Goal: Task Accomplishment & Management: Complete application form

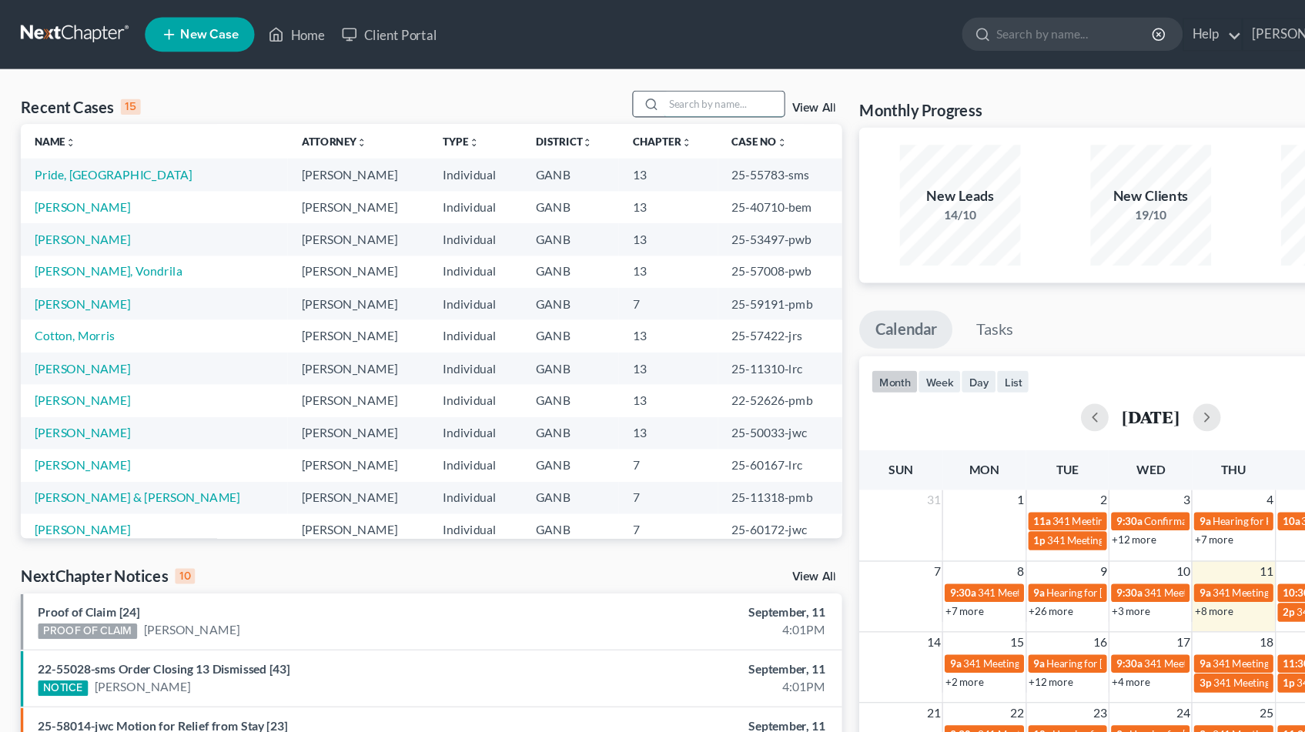
click at [652, 99] on input "search" at bounding box center [646, 93] width 108 height 22
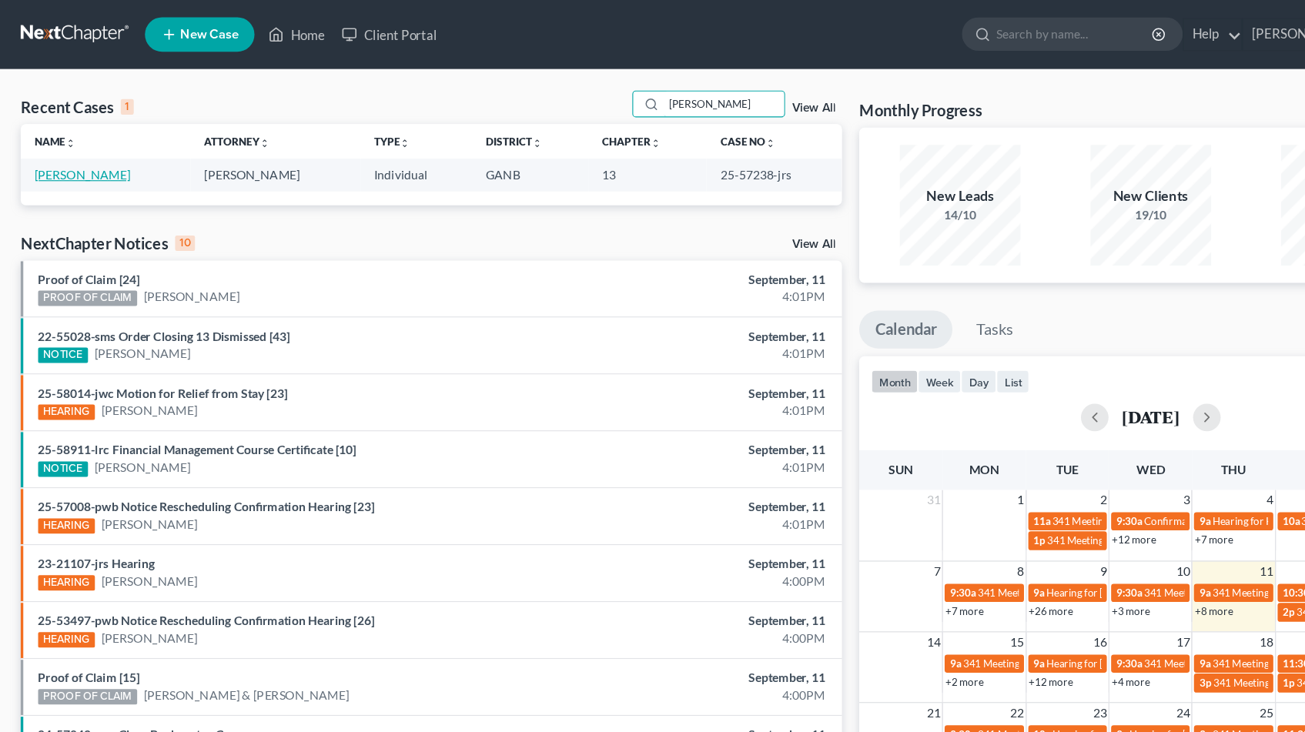
type input "[PERSON_NAME]"
click at [42, 153] on link "[PERSON_NAME]" at bounding box center [73, 155] width 85 height 13
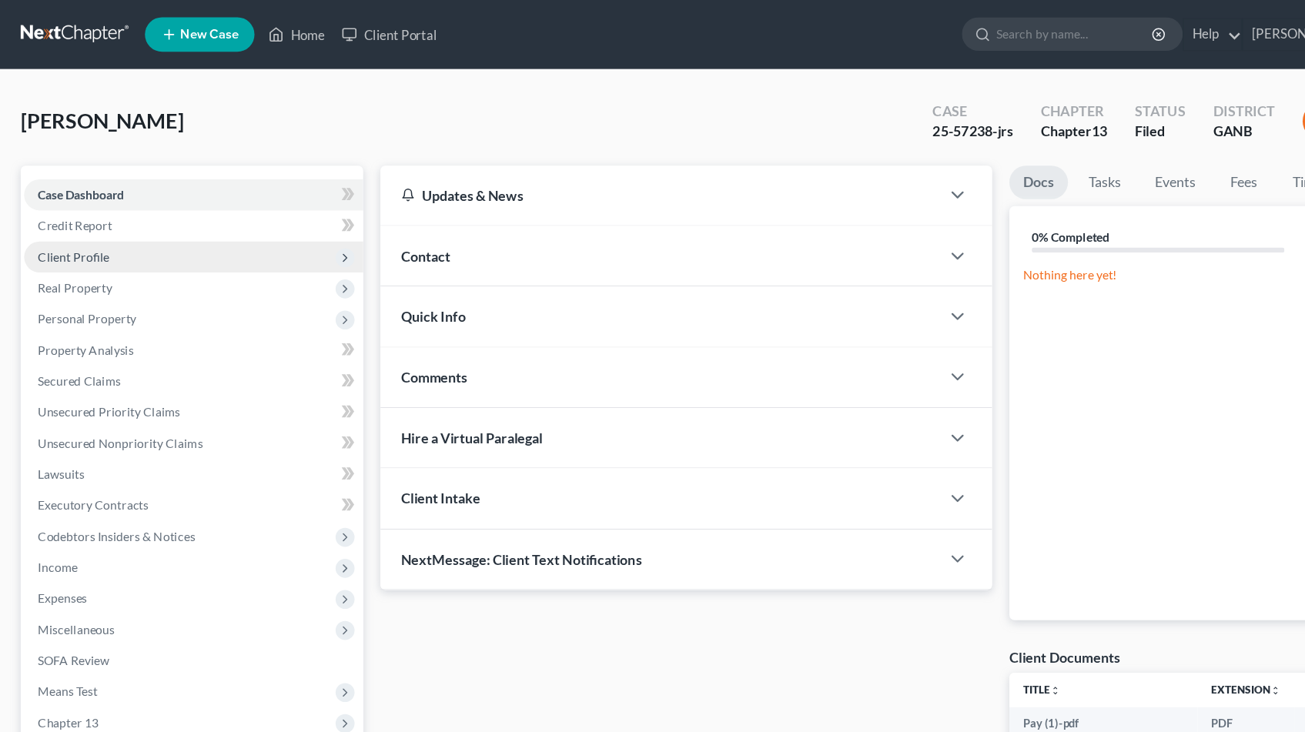
click at [65, 232] on span "Client Profile" at bounding box center [66, 228] width 64 height 13
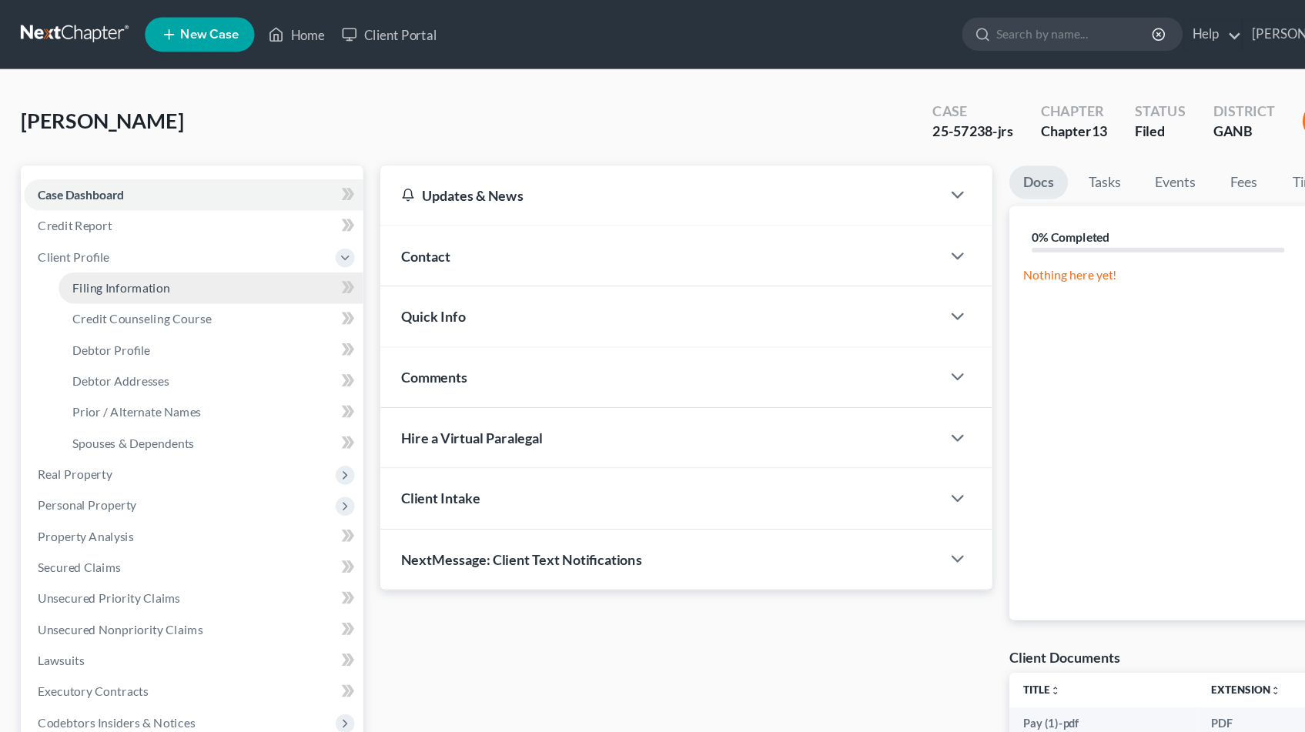
click at [216, 259] on link "Filing Information" at bounding box center [188, 257] width 272 height 28
select select "1"
select select "0"
select select "3"
select select "19"
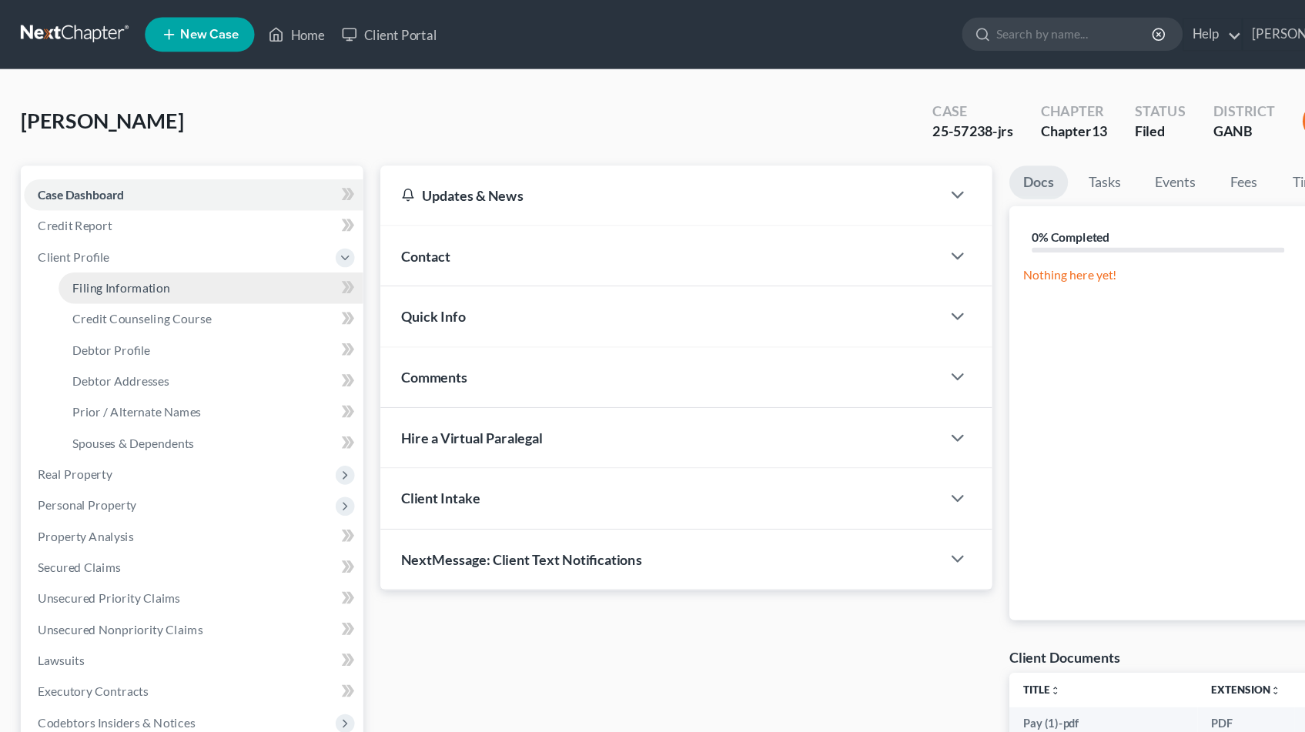
select select "10"
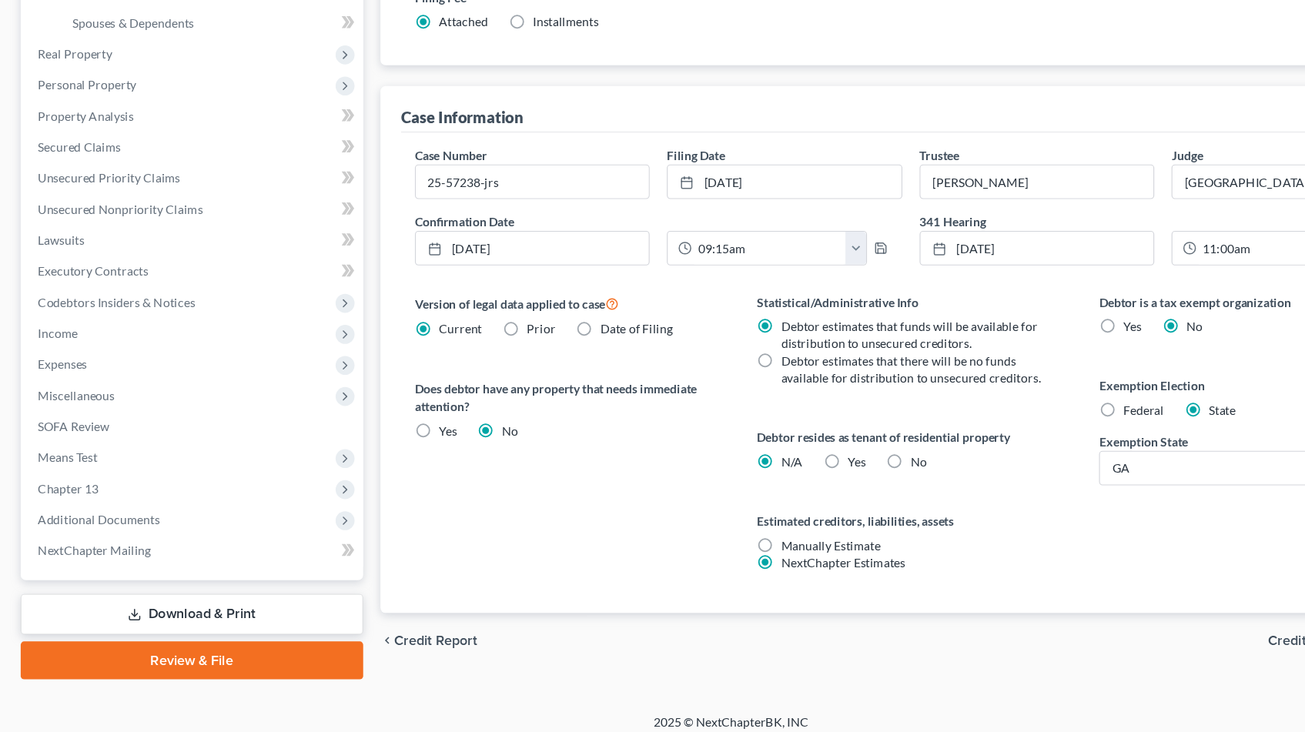
click at [1148, 644] on span "Credit Counseling Course" at bounding box center [1203, 650] width 142 height 12
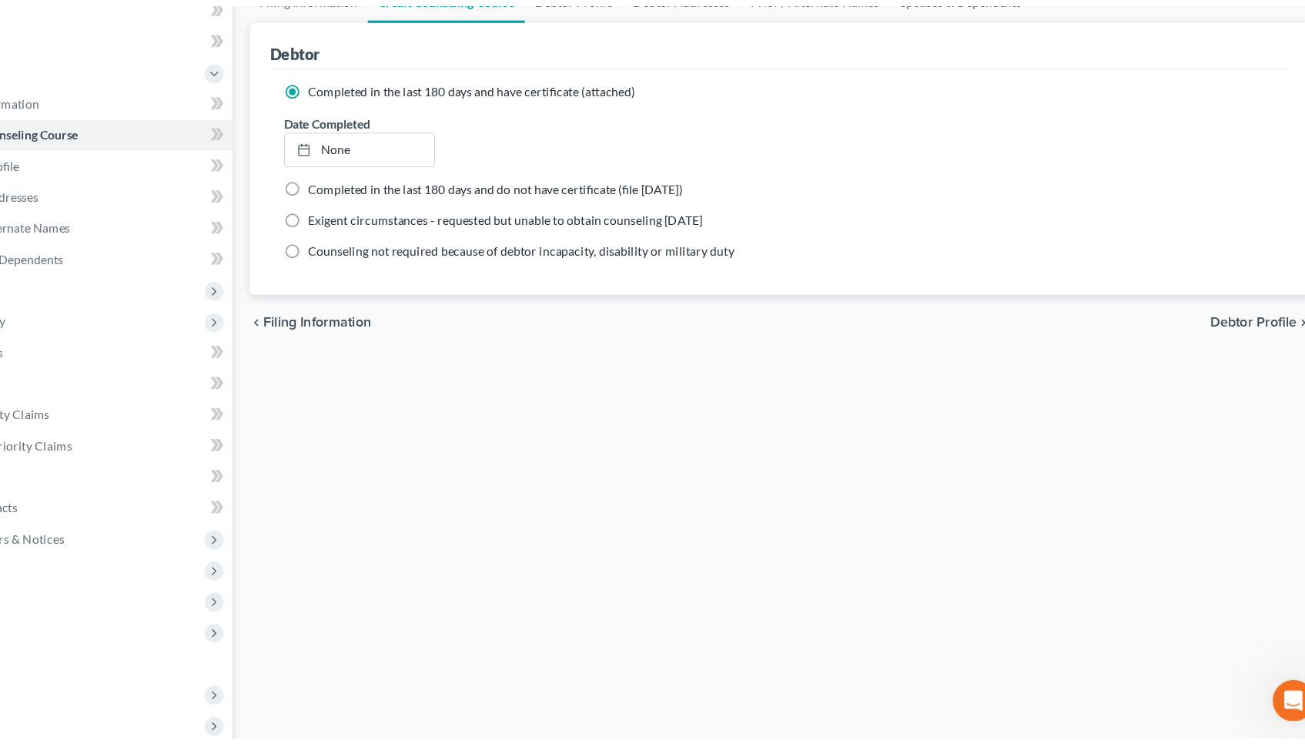
scroll to position [131, 0]
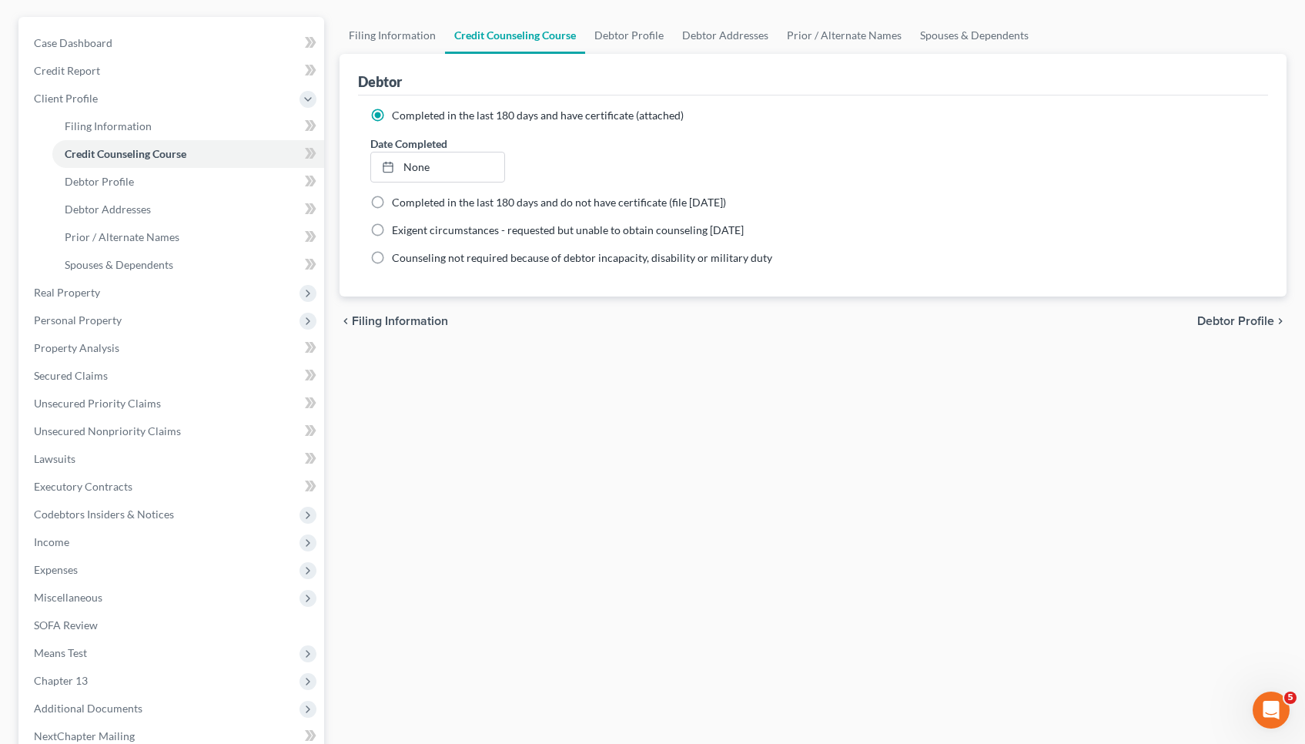
click at [1217, 327] on span "Debtor Profile" at bounding box center [1235, 321] width 77 height 12
select select "2"
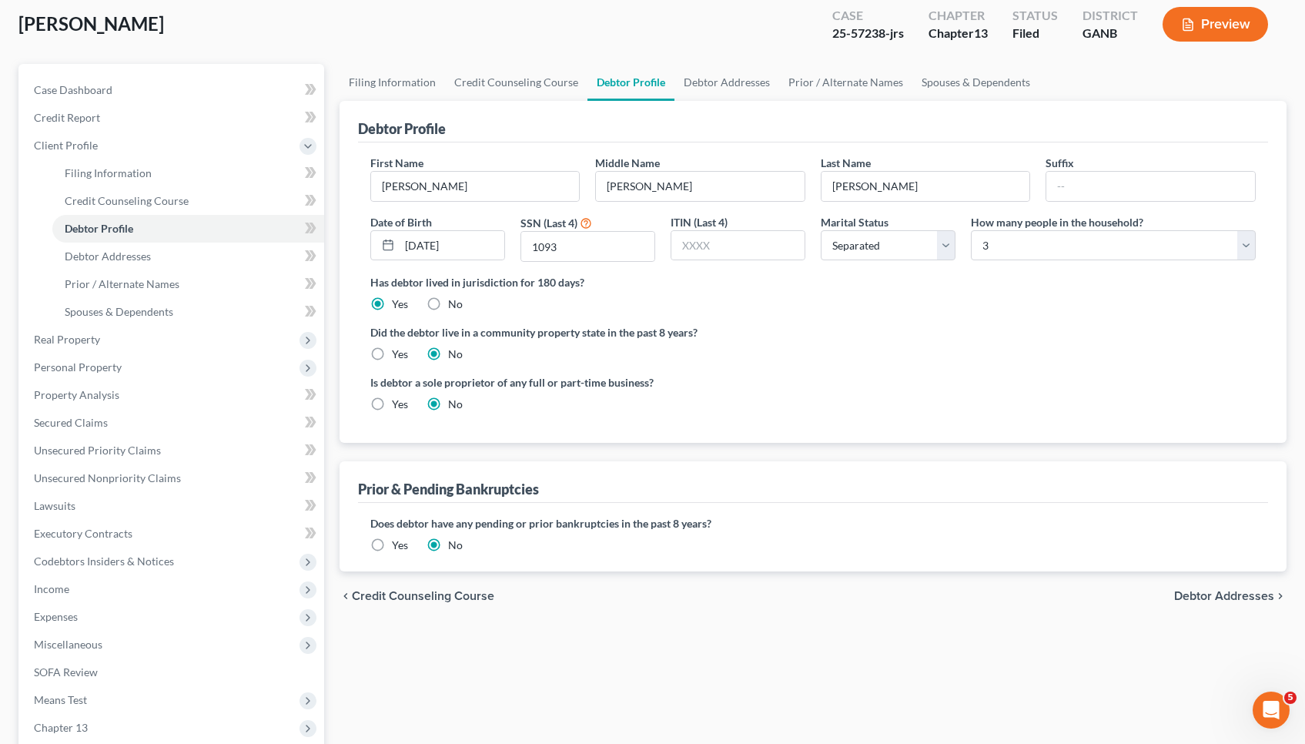
scroll to position [87, 0]
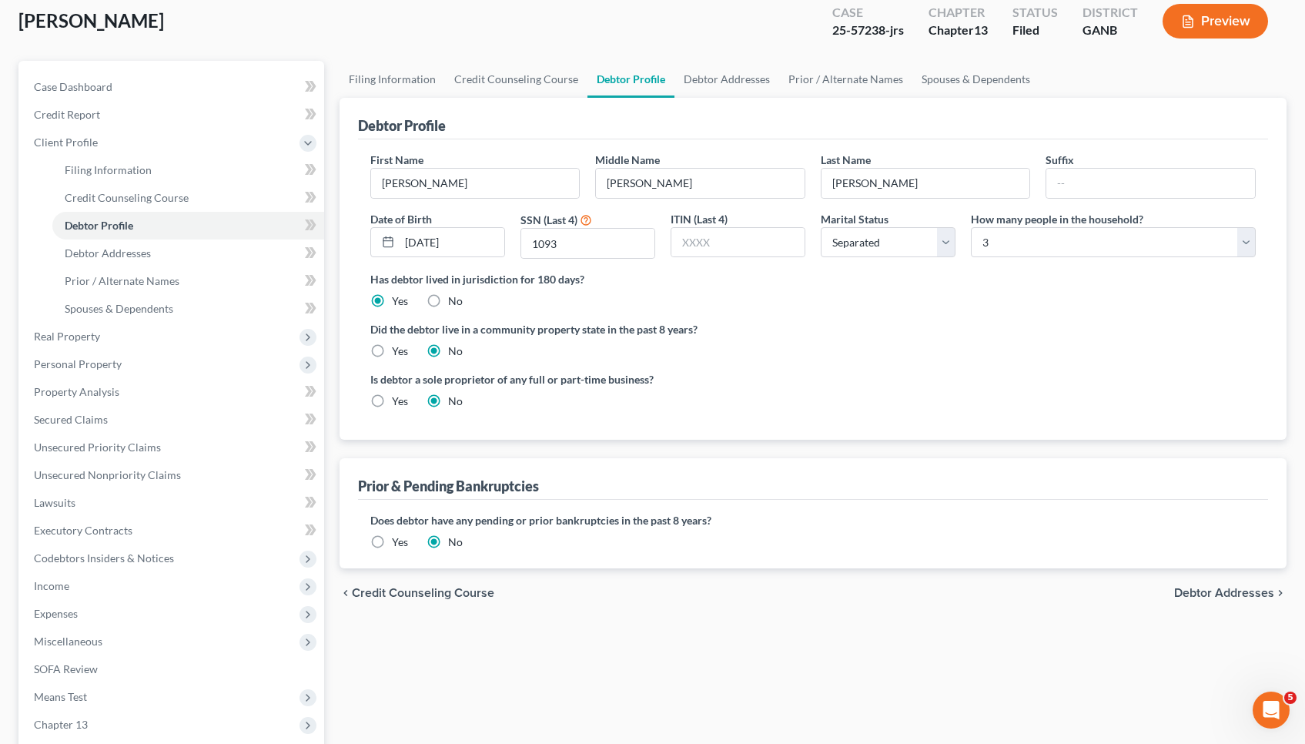
click at [1264, 594] on span "Debtor Addresses" at bounding box center [1224, 593] width 100 height 12
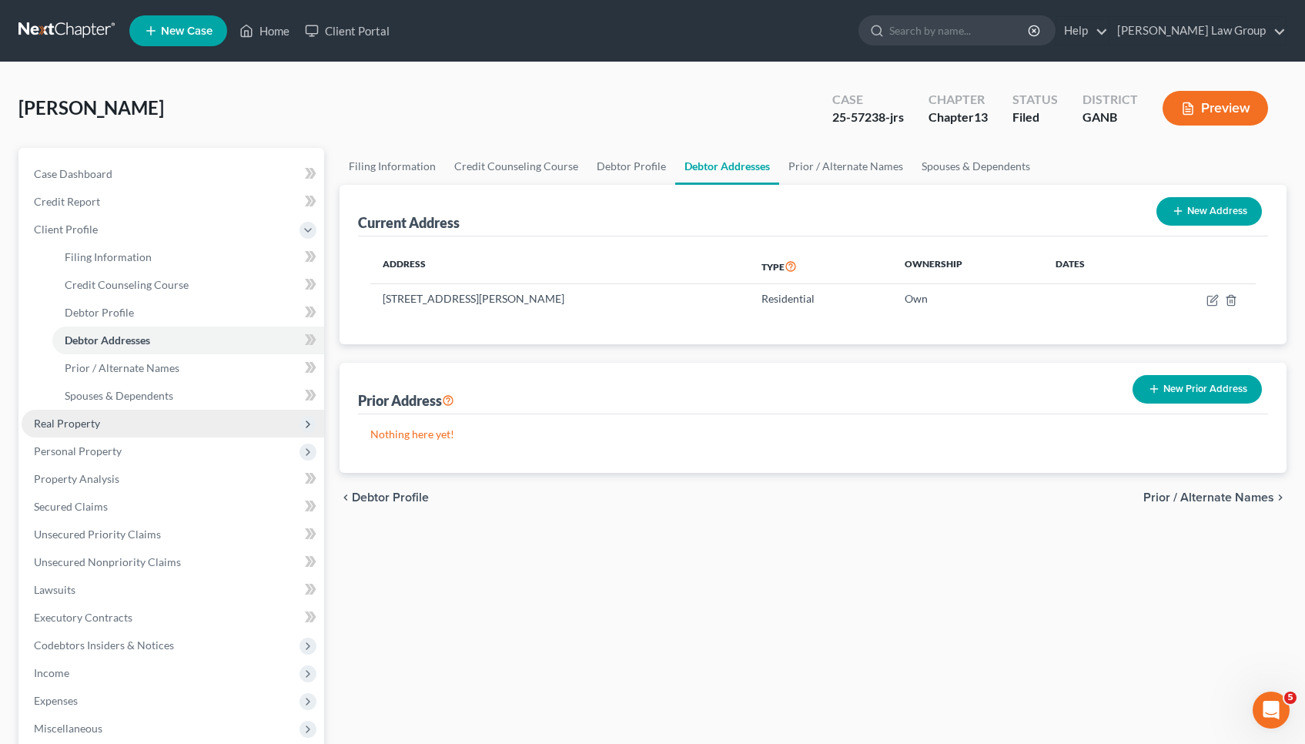
click at [224, 413] on span "Real Property" at bounding box center [173, 424] width 303 height 28
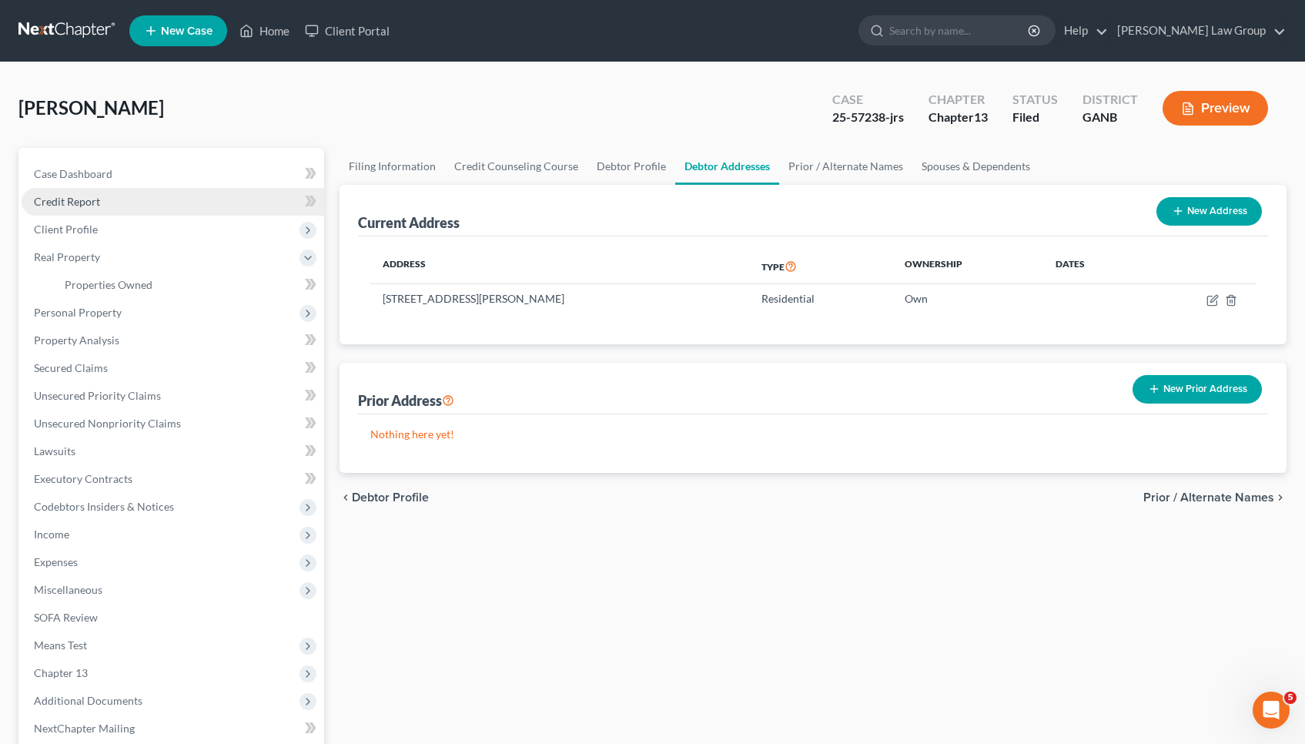
click at [202, 215] on link "Credit Report" at bounding box center [173, 202] width 303 height 28
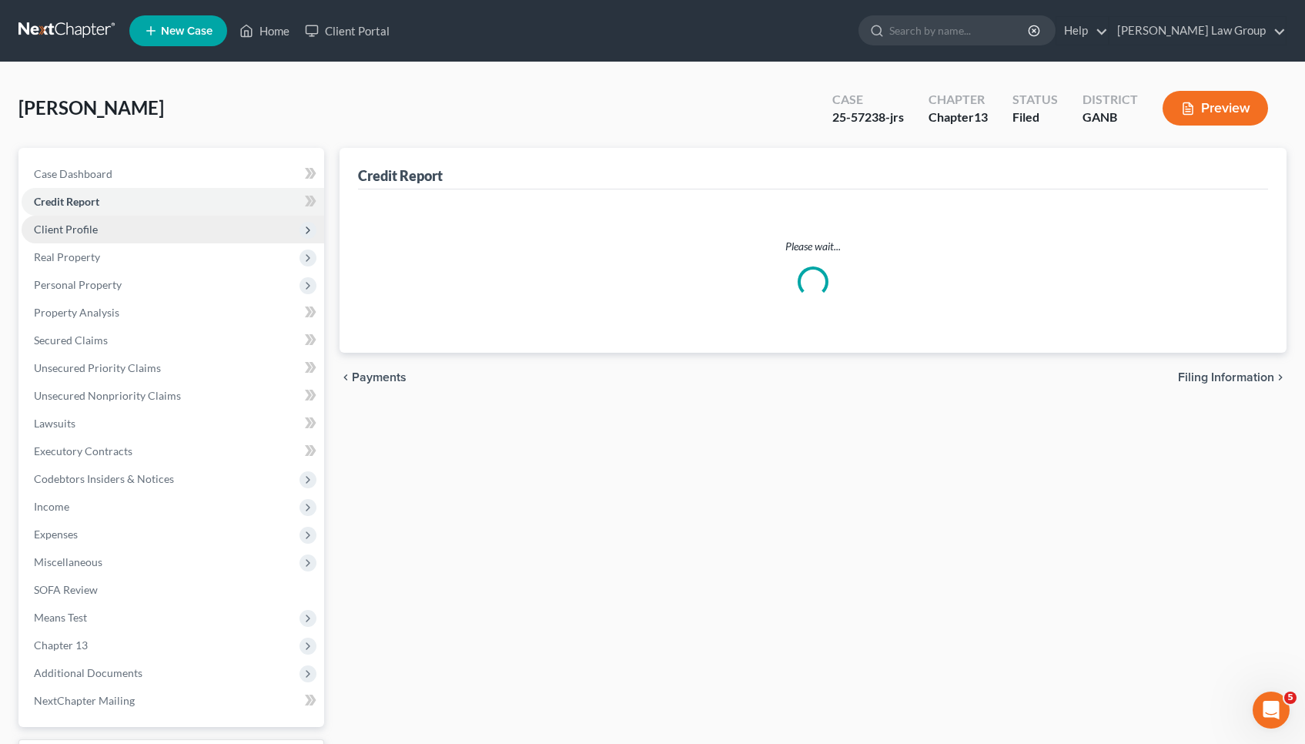
click at [202, 229] on span "Client Profile" at bounding box center [173, 230] width 303 height 28
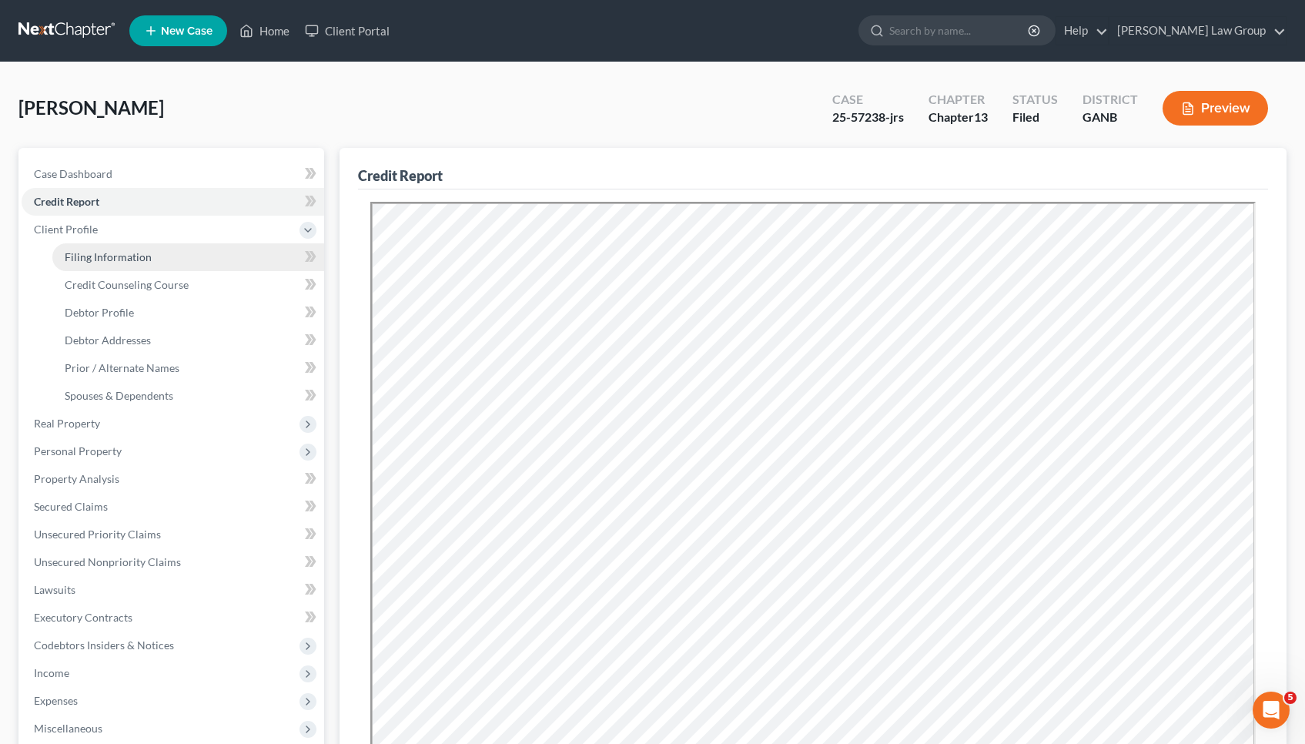
click at [219, 260] on link "Filing Information" at bounding box center [188, 257] width 272 height 28
select select "1"
select select "0"
select select "3"
select select "19"
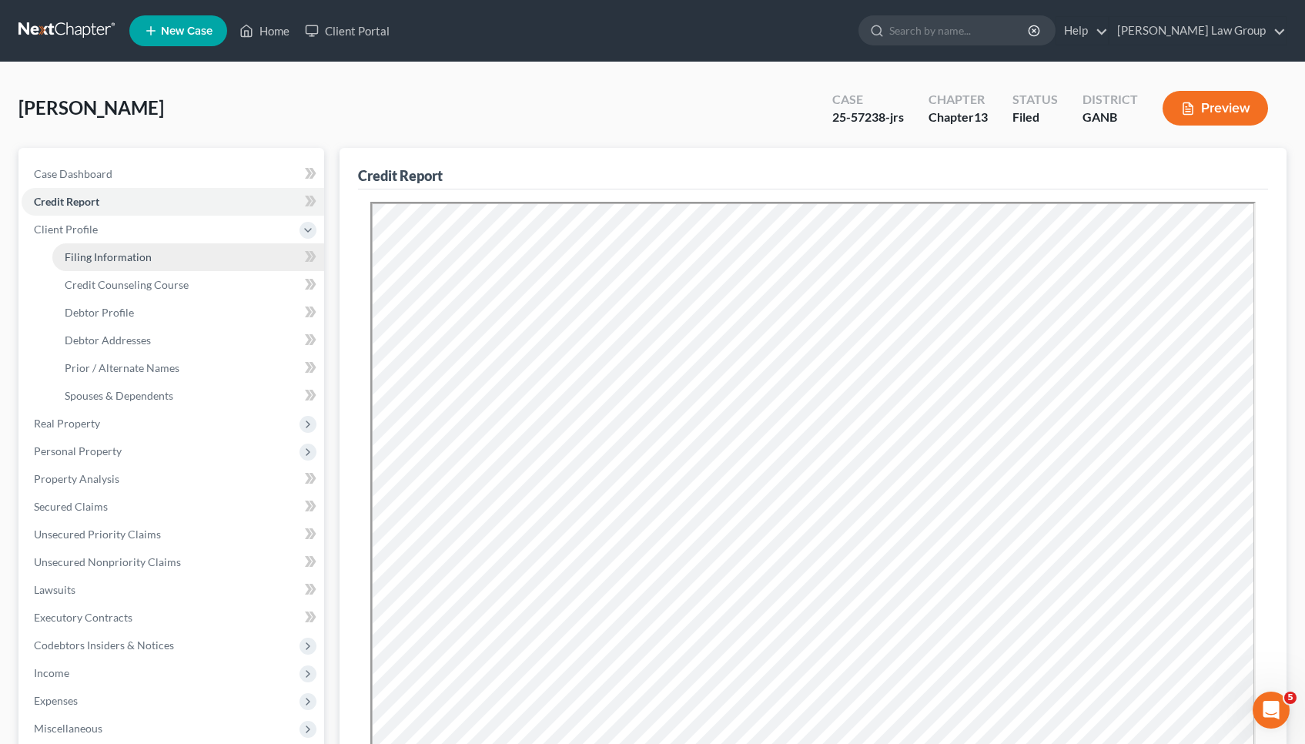
select select "0"
select select "10"
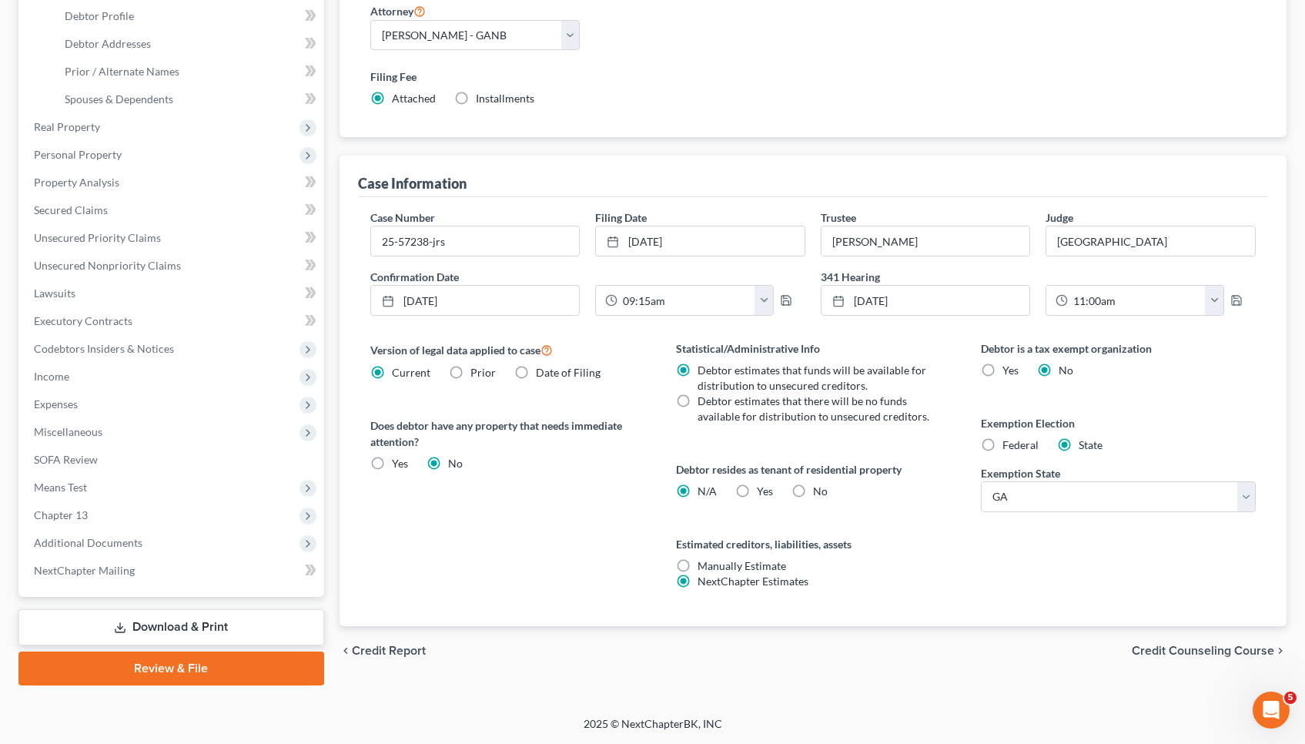
scroll to position [296, 0]
click at [1190, 652] on span "Credit Counseling Course" at bounding box center [1203, 650] width 142 height 12
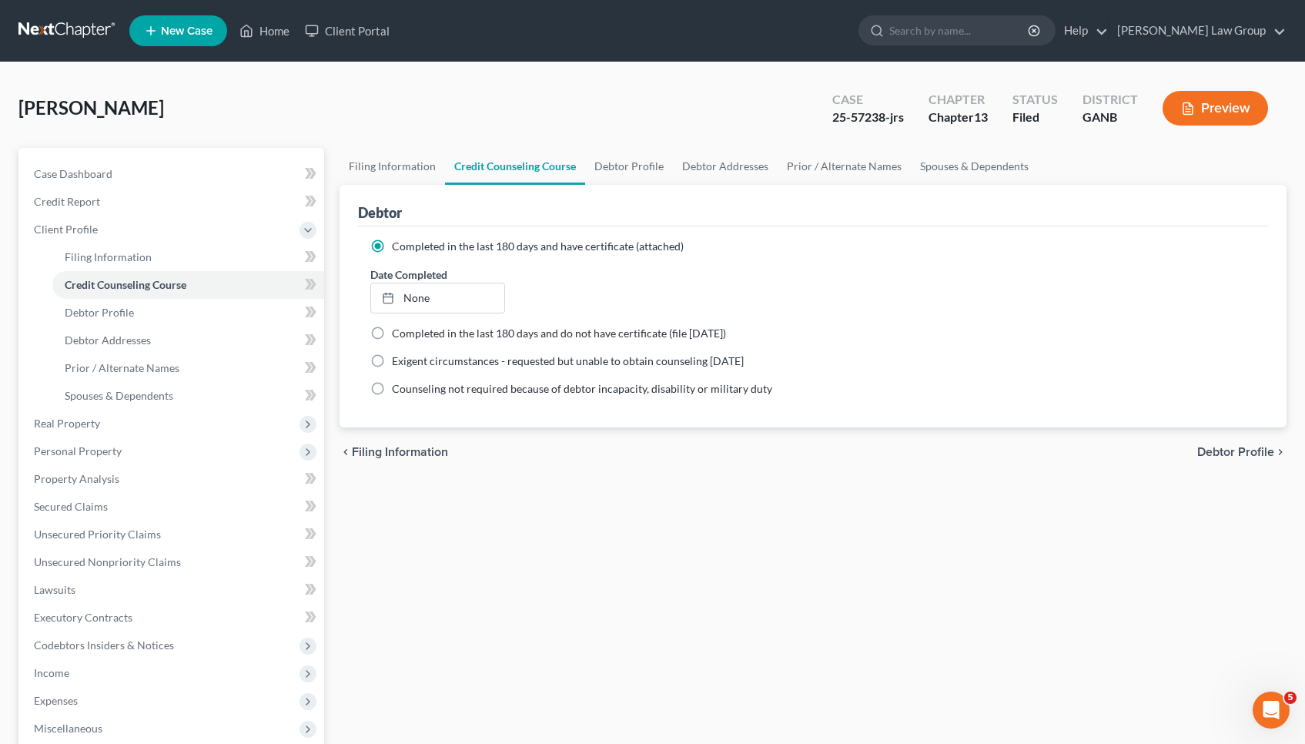
click at [1217, 453] on span "Debtor Profile" at bounding box center [1235, 452] width 77 height 12
select select "2"
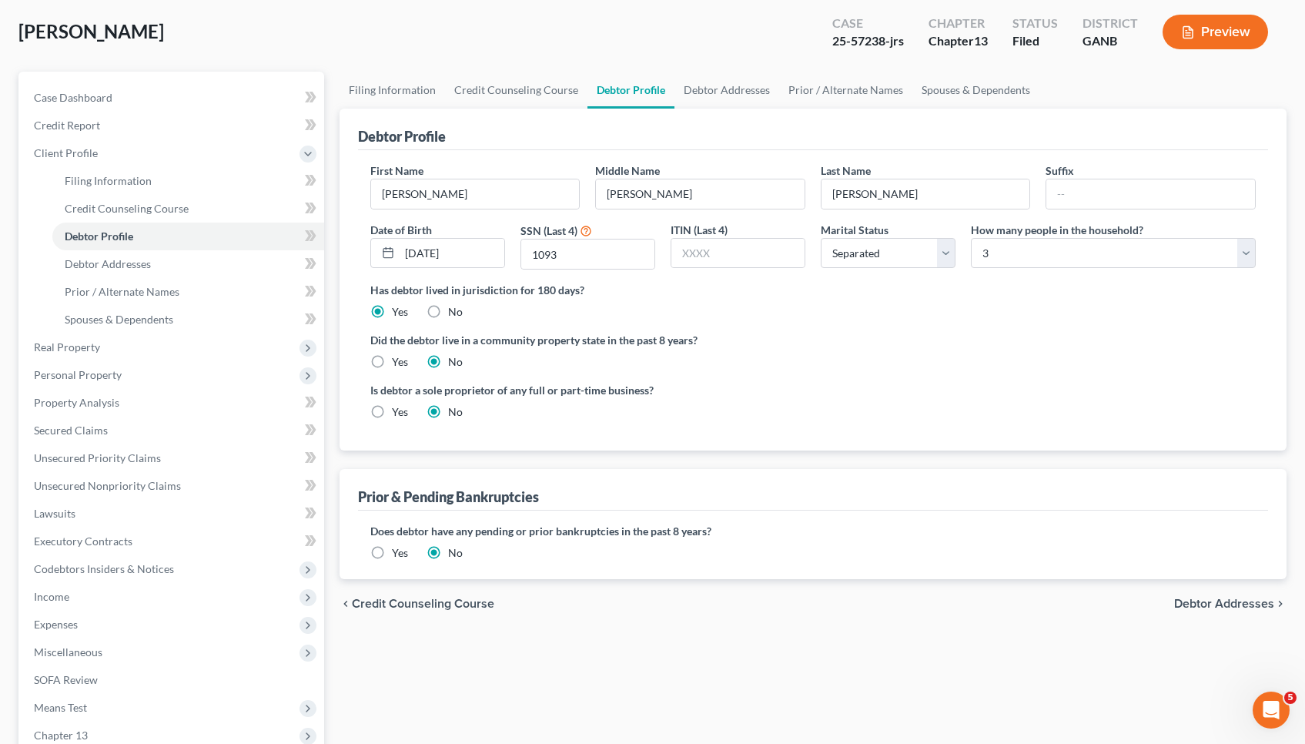
scroll to position [73, 0]
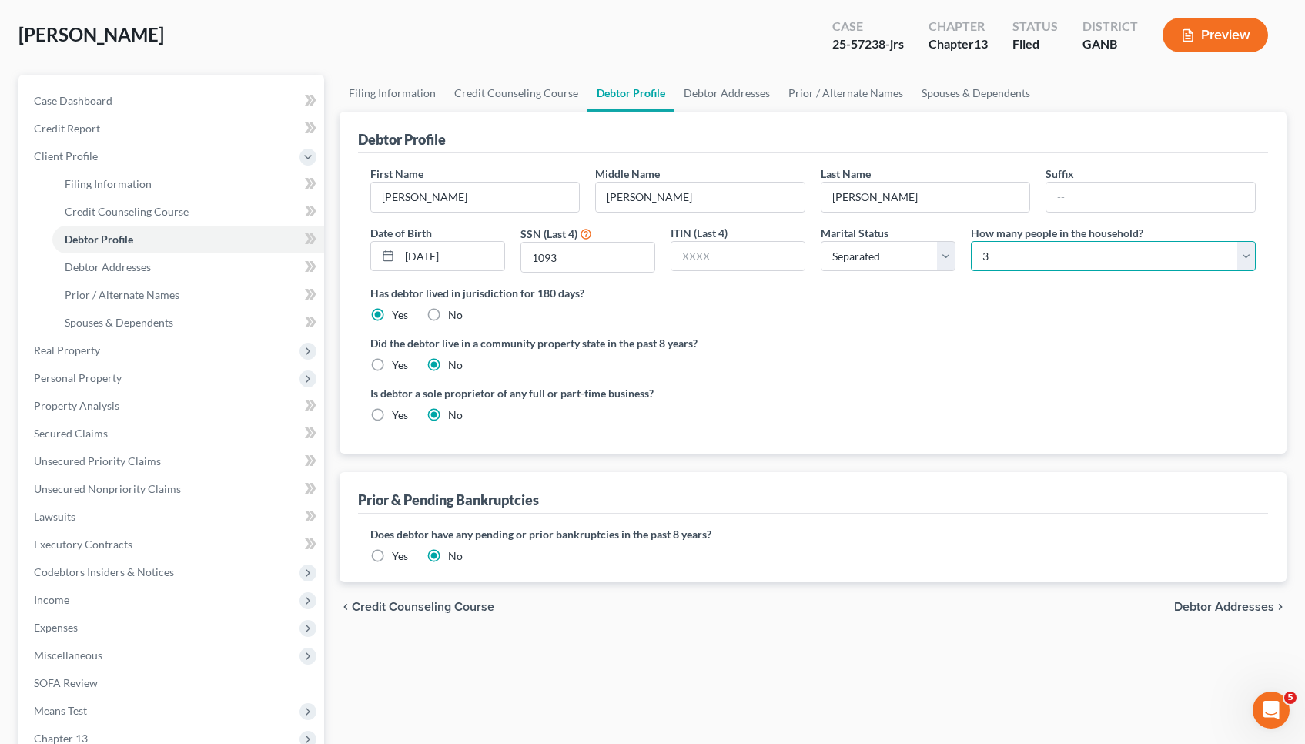
select select "1"
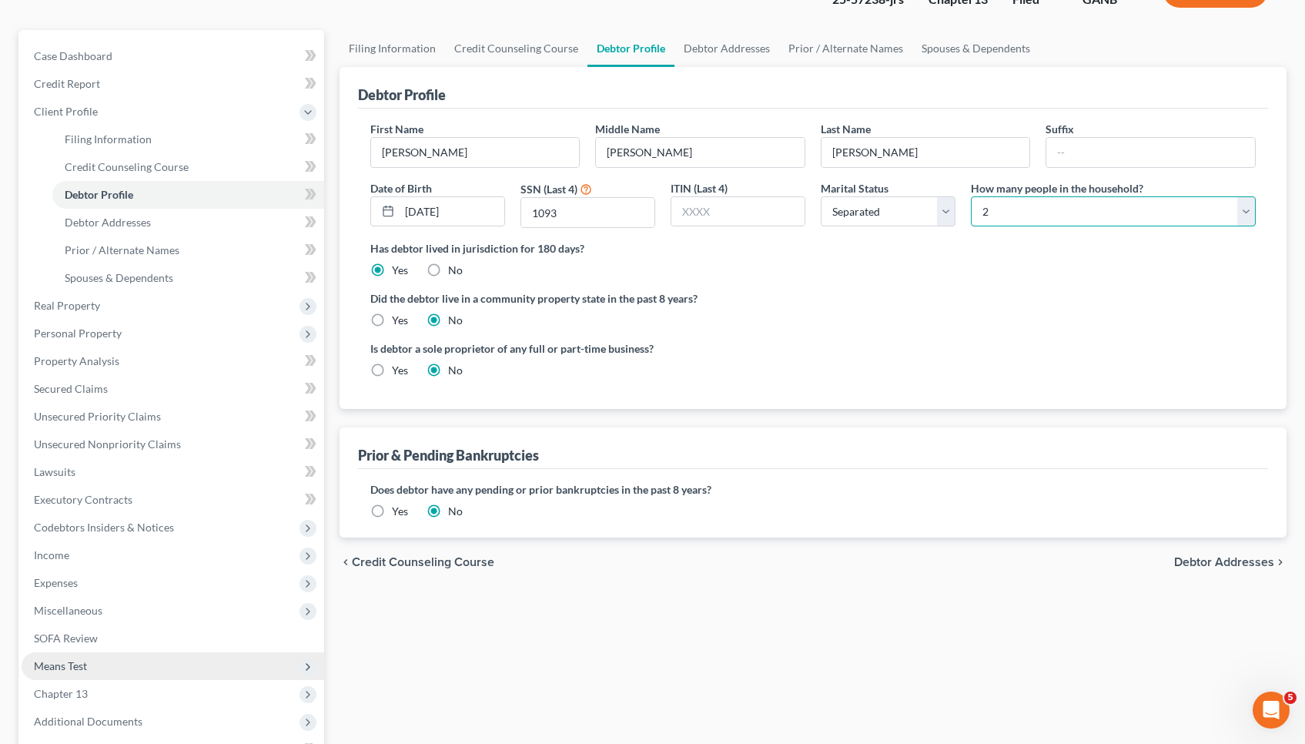
scroll to position [123, 0]
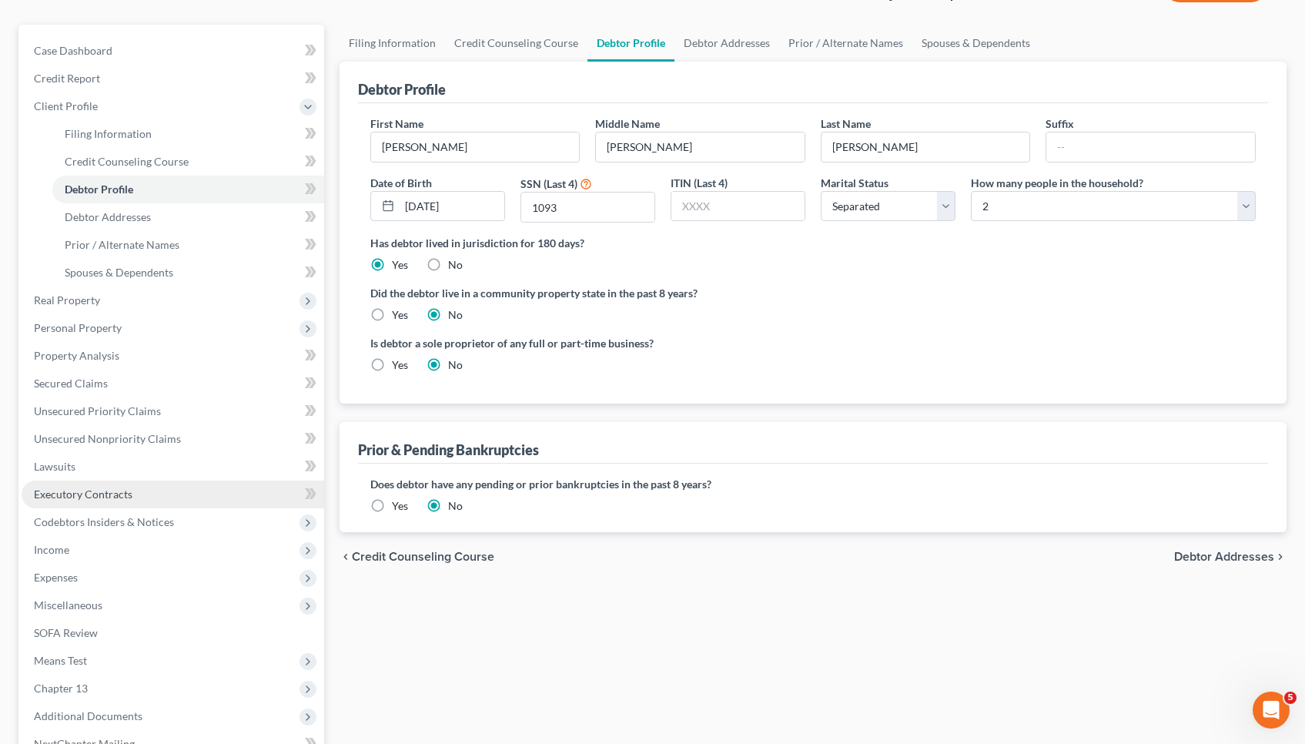
click at [112, 492] on span "Executory Contracts" at bounding box center [83, 493] width 99 height 13
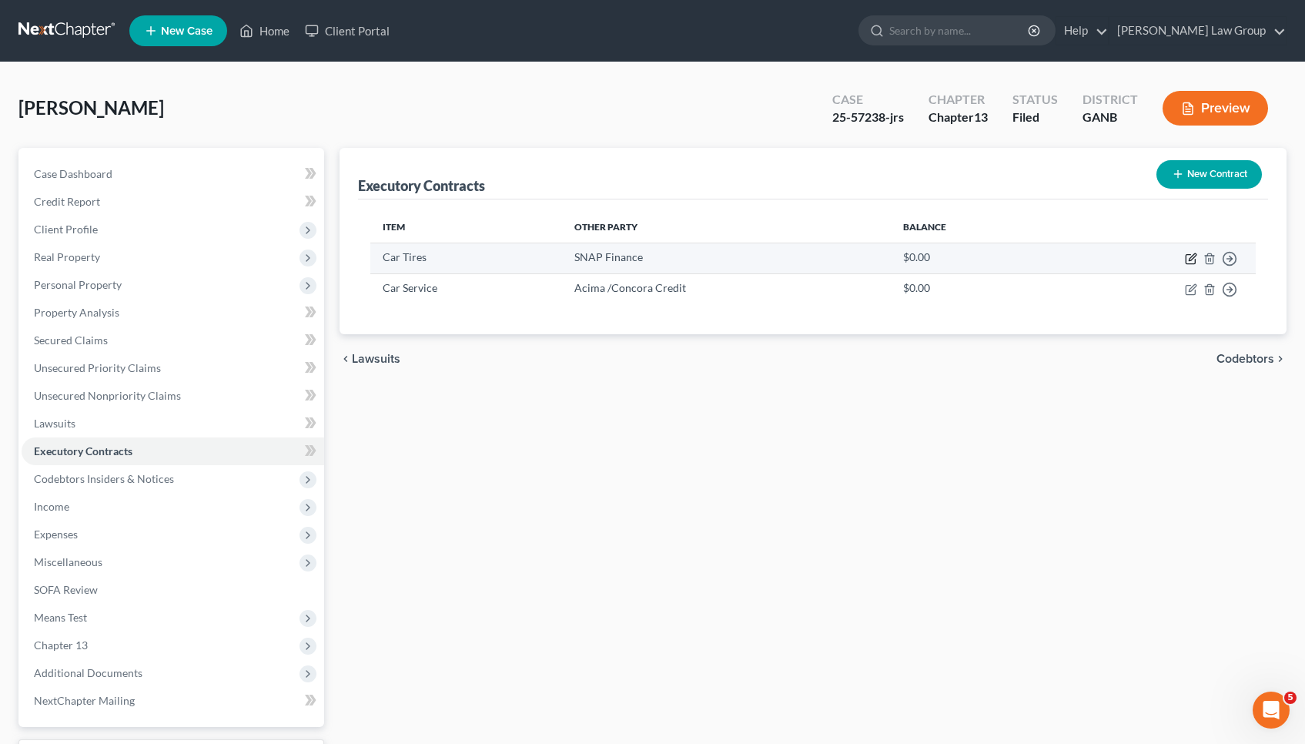
click at [1191, 255] on icon "button" at bounding box center [1191, 259] width 12 height 12
select select "3"
select select "46"
select select "0"
select select "1"
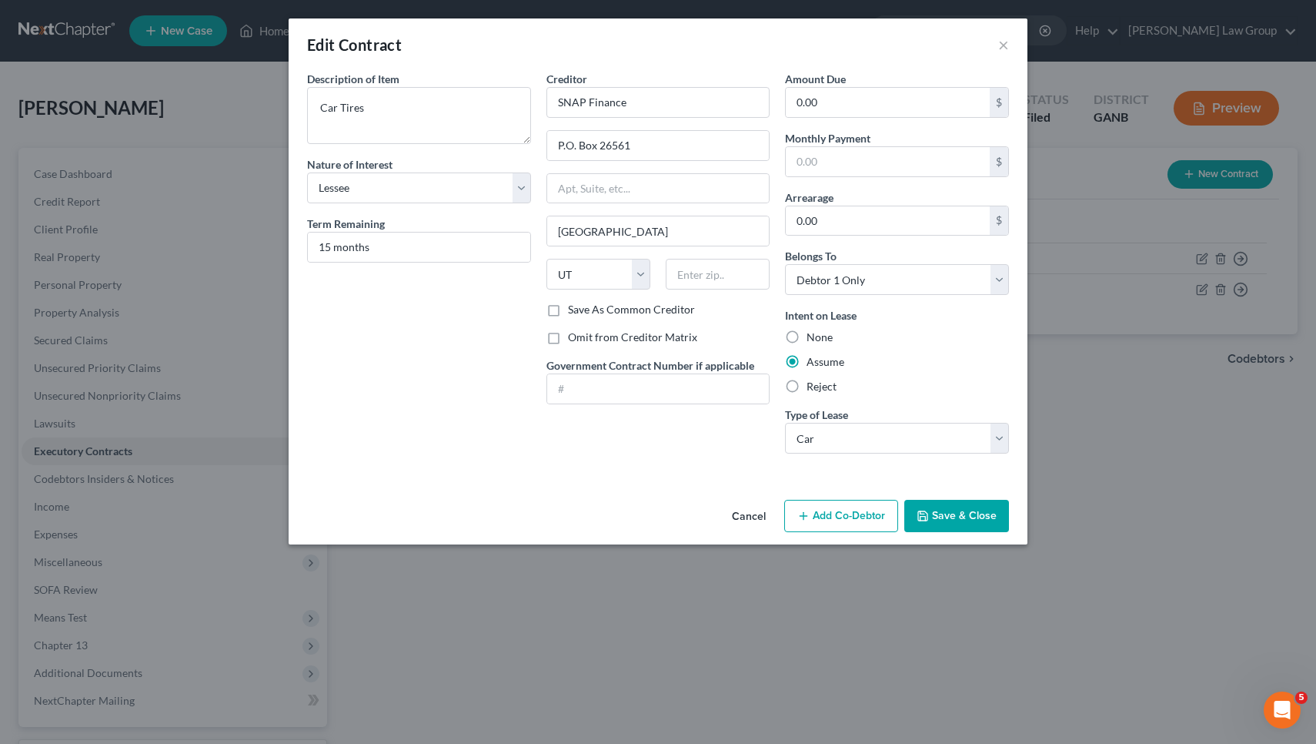
click at [746, 518] on button "Cancel" at bounding box center [749, 516] width 59 height 31
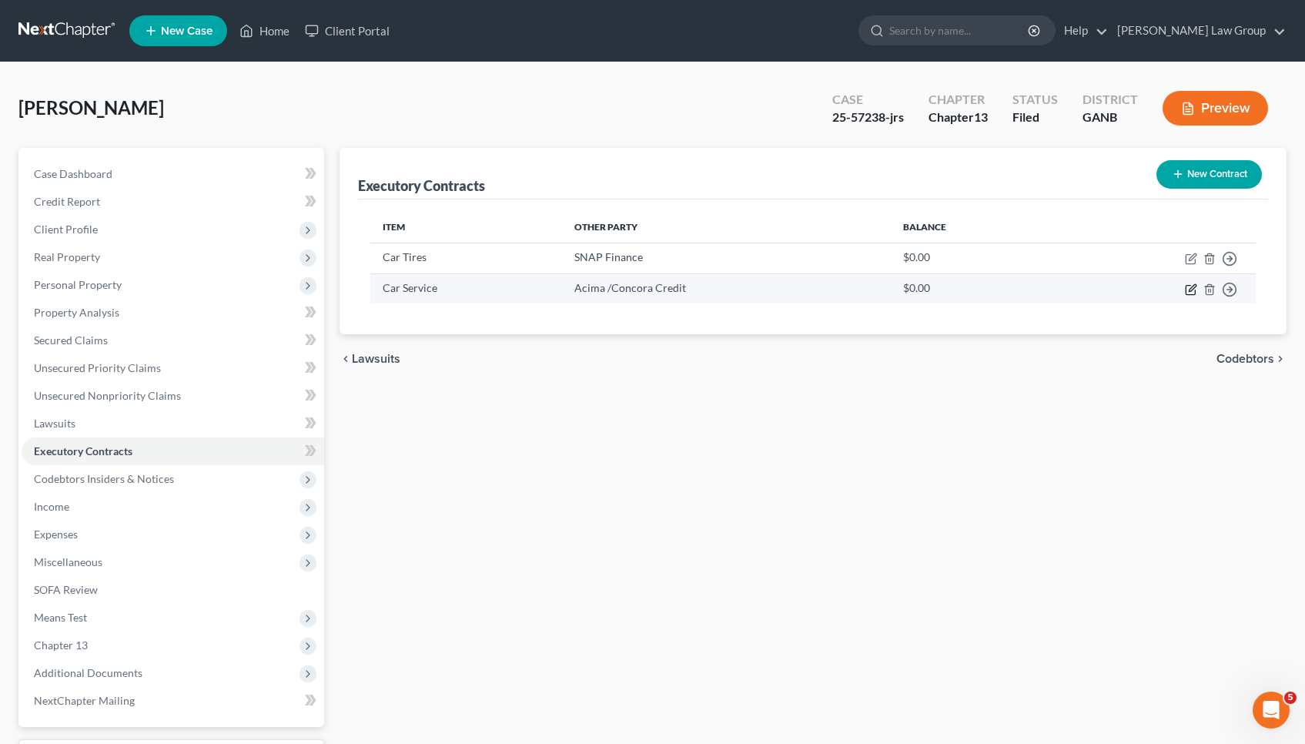
click at [1192, 292] on icon "button" at bounding box center [1191, 289] width 12 height 12
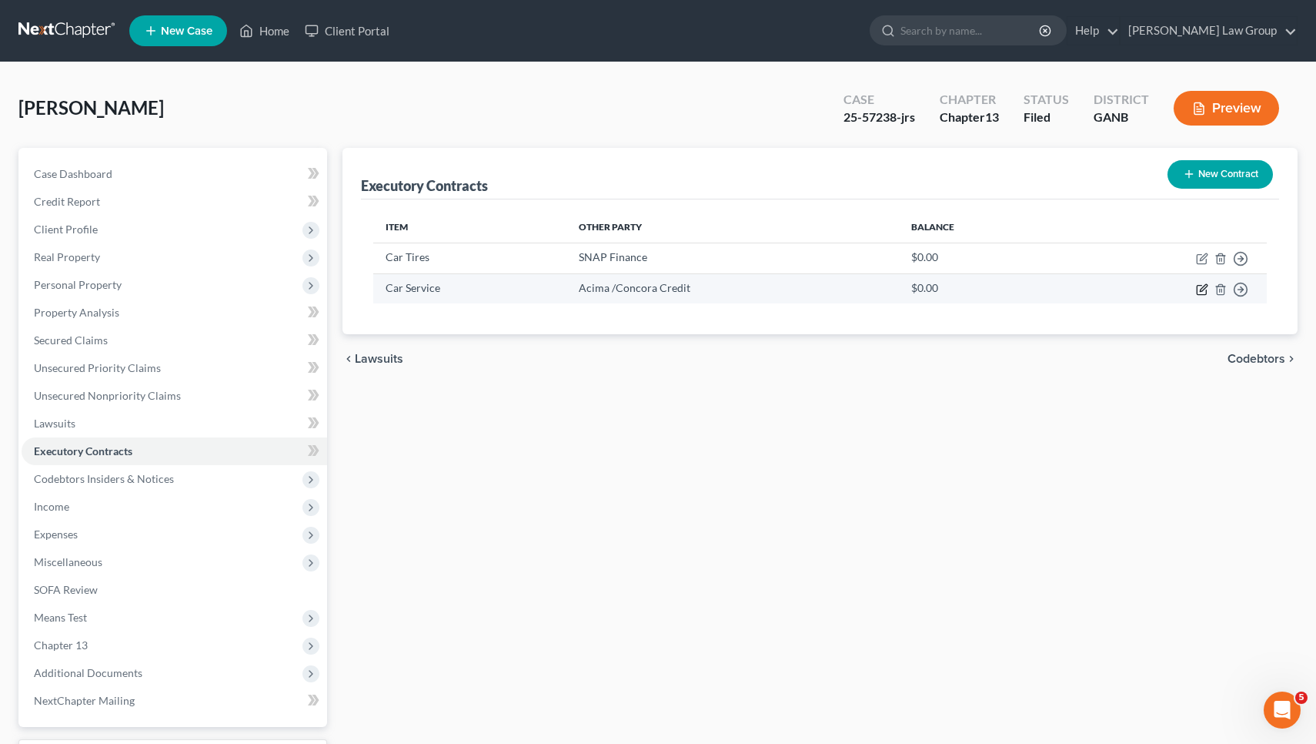
select select "36"
select select "0"
select select "1"
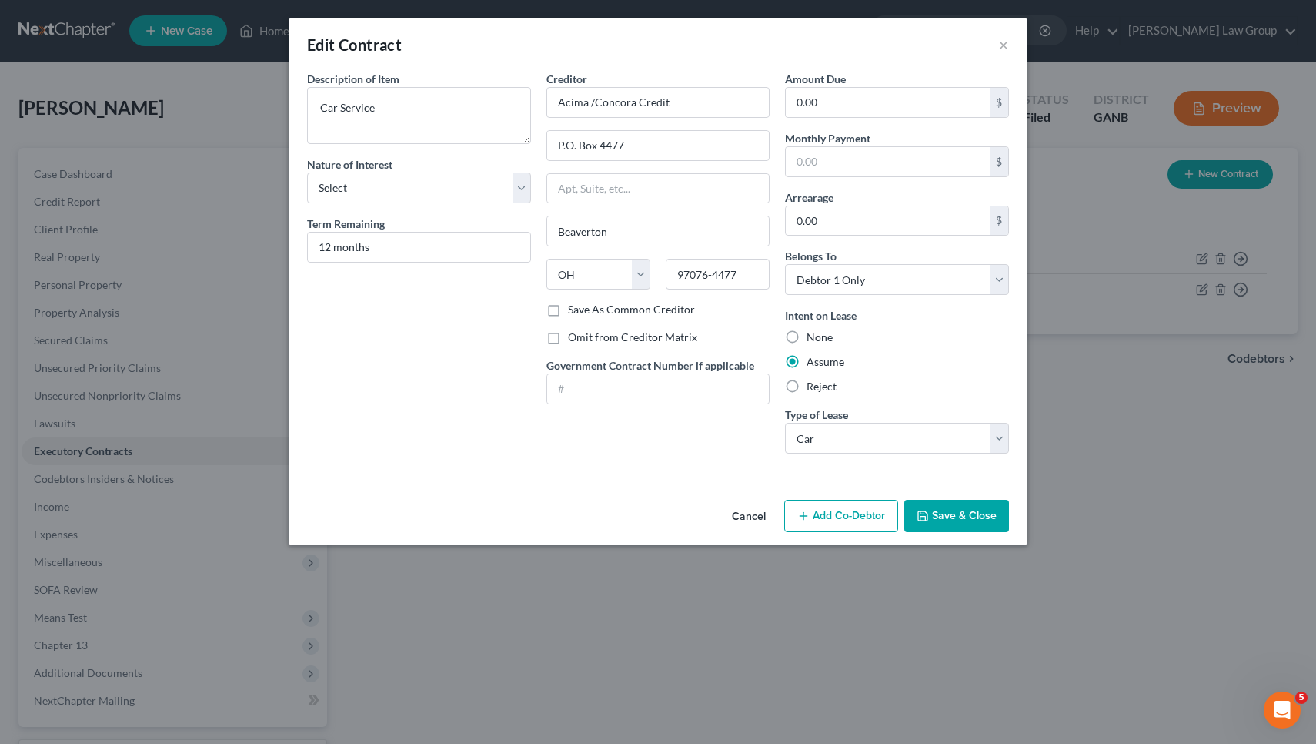
click at [747, 517] on button "Cancel" at bounding box center [749, 516] width 59 height 31
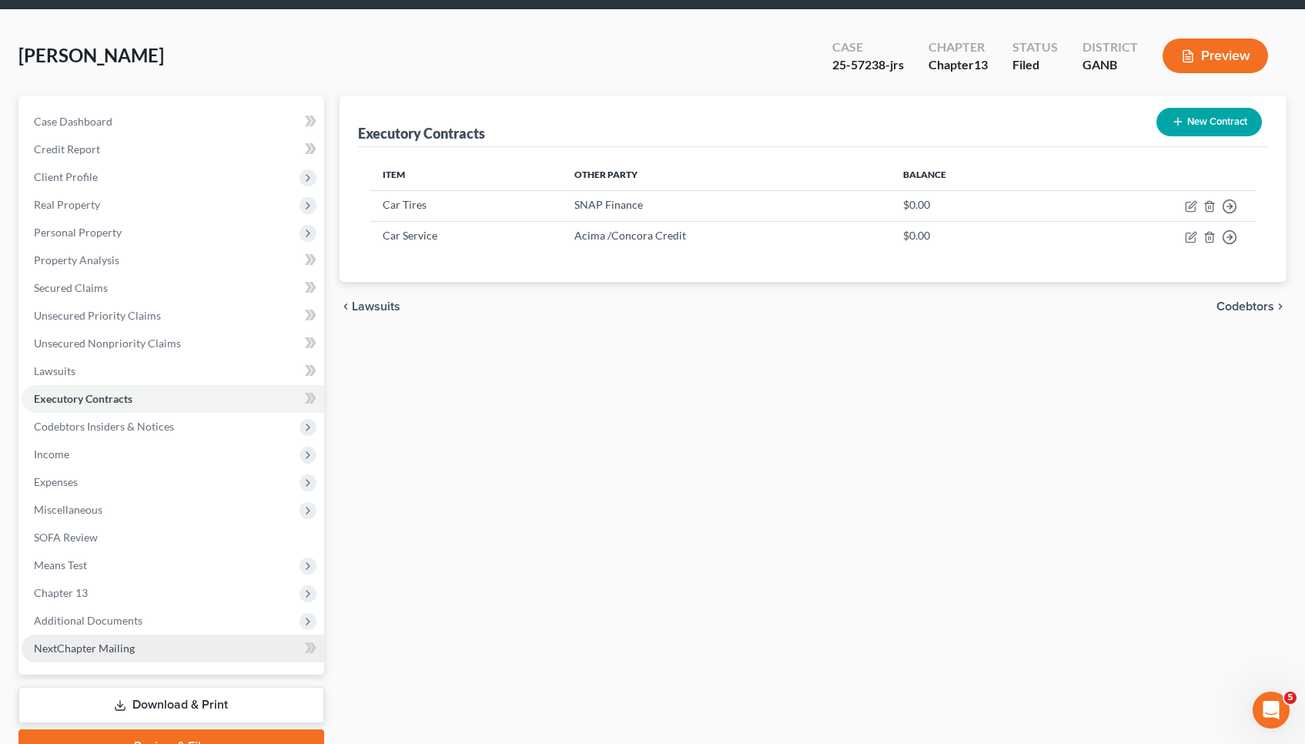
scroll to position [52, 0]
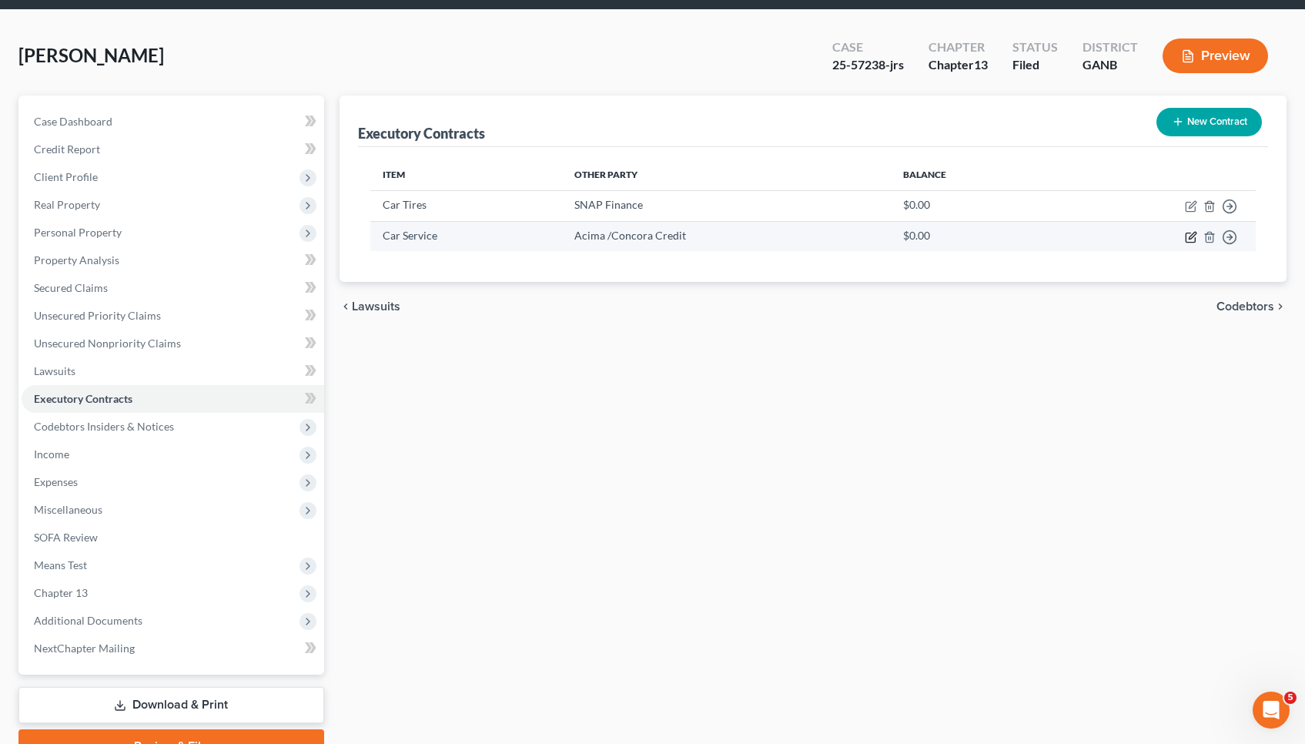
click at [1190, 235] on icon "button" at bounding box center [1191, 237] width 12 height 12
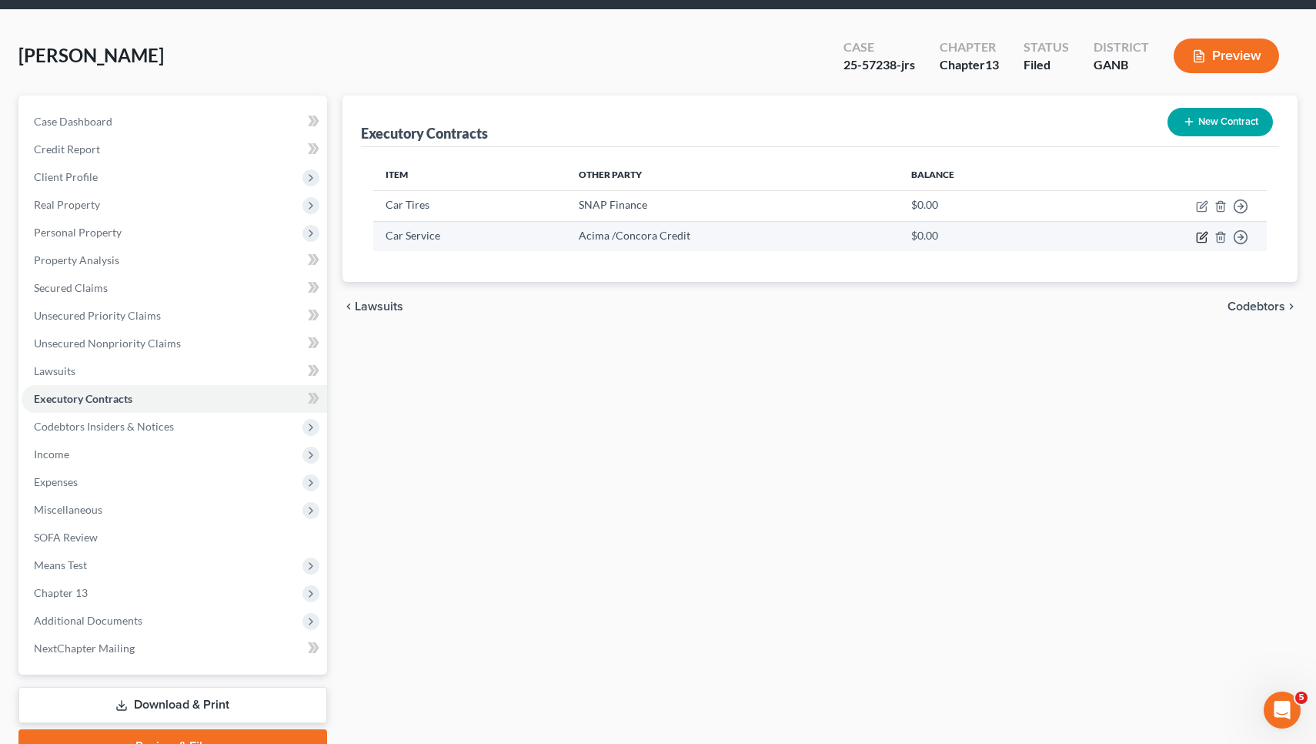
select select "36"
select select "0"
select select "1"
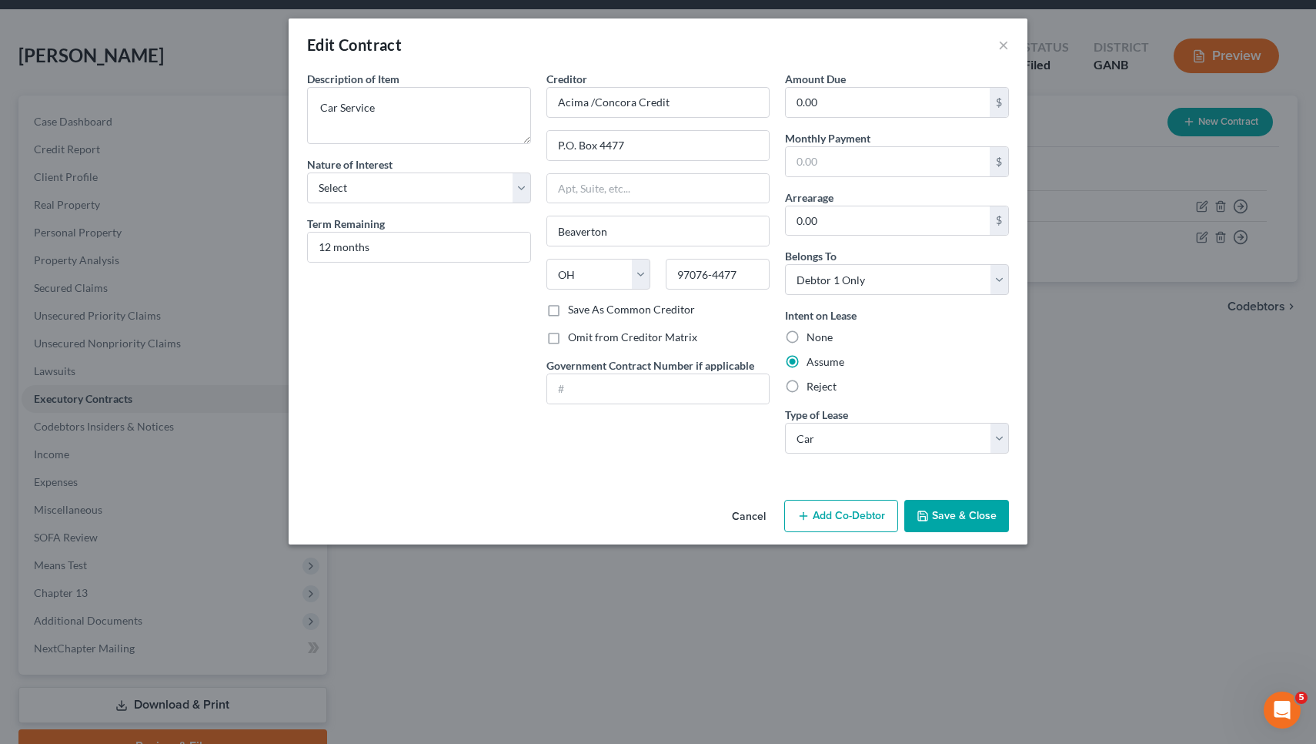
click at [748, 518] on button "Cancel" at bounding box center [749, 516] width 59 height 31
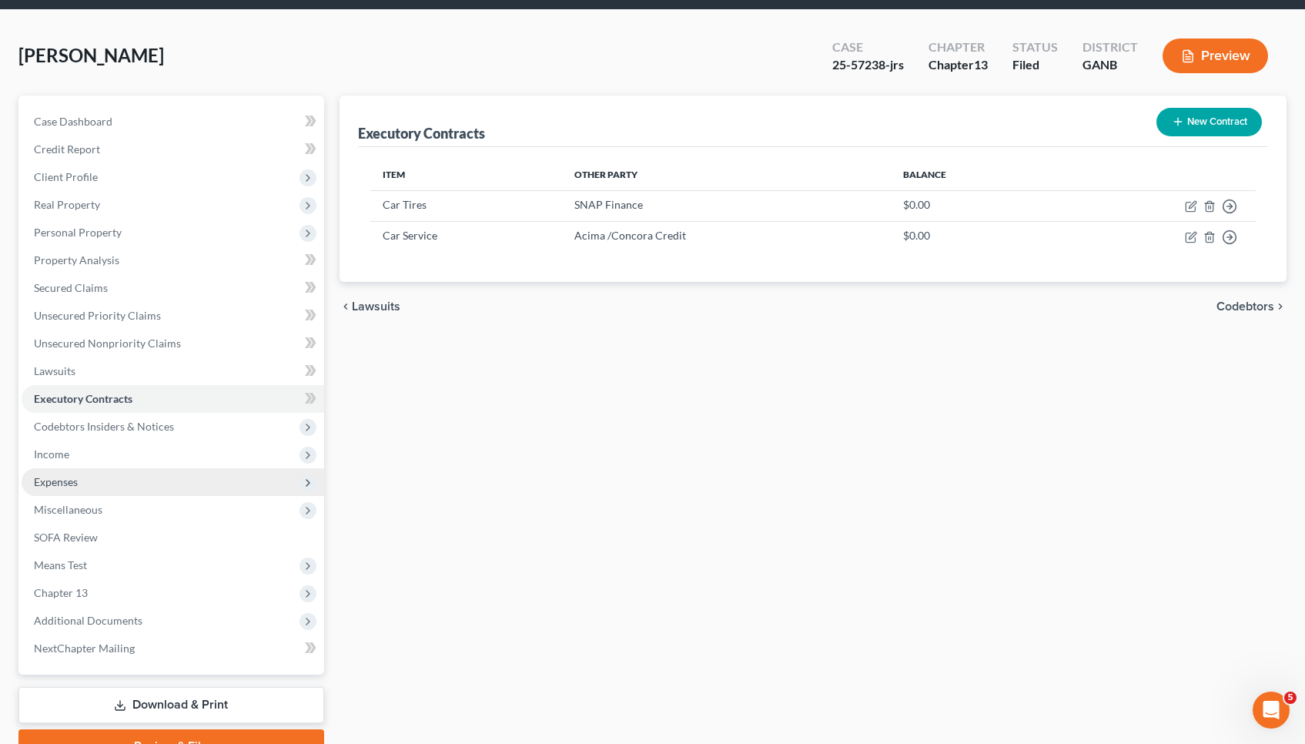
click at [128, 476] on span "Expenses" at bounding box center [173, 482] width 303 height 28
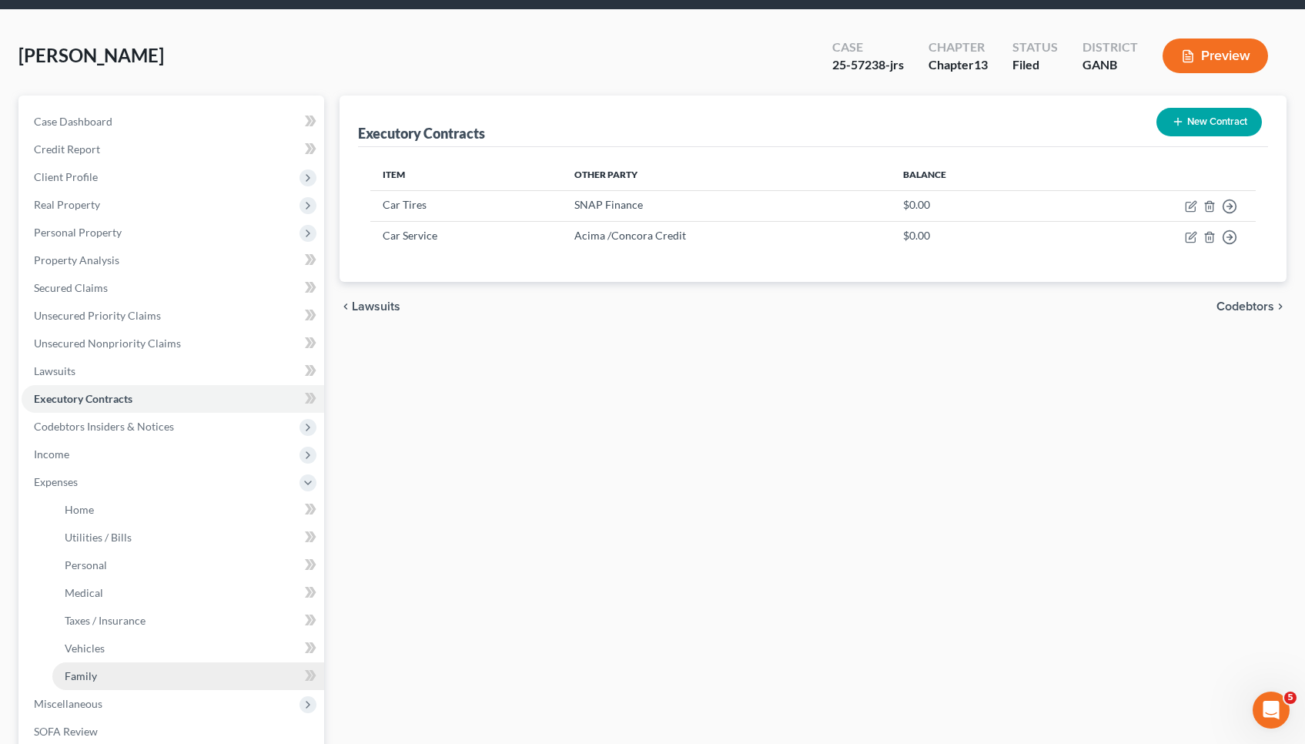
click at [125, 680] on link "Family" at bounding box center [188, 676] width 272 height 28
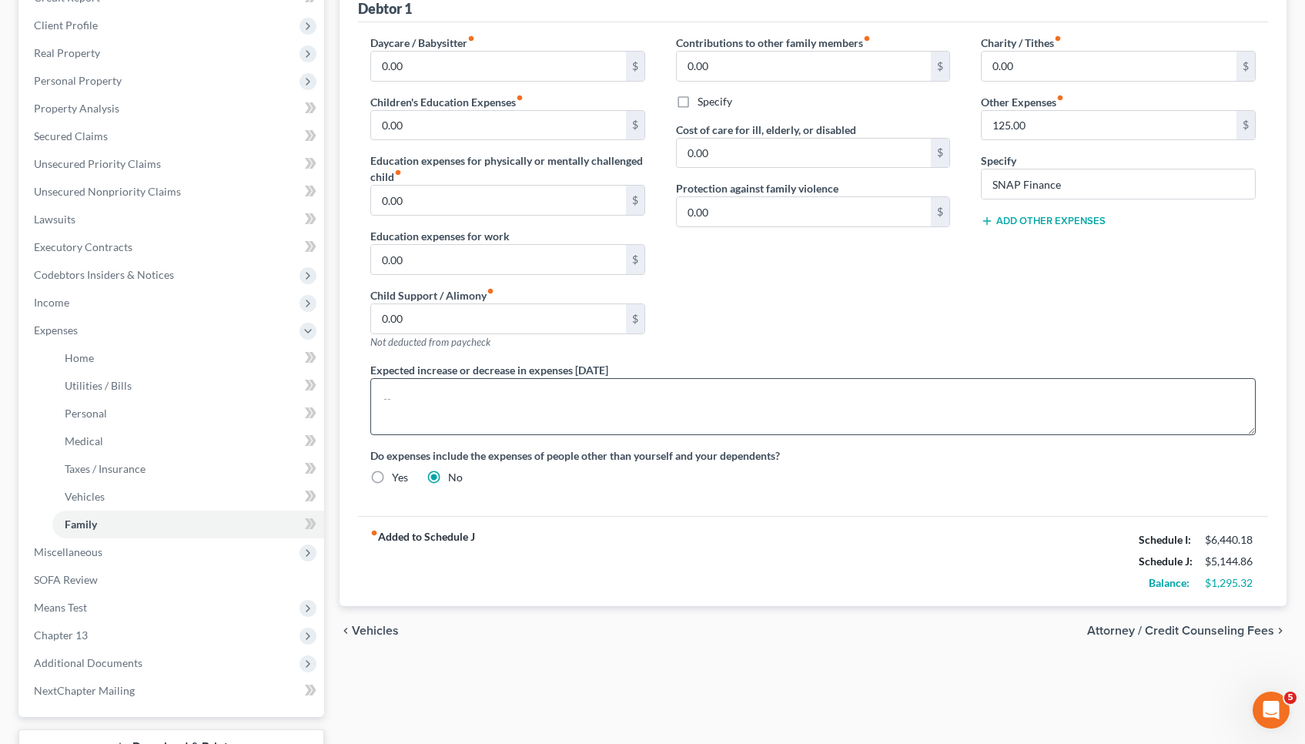
scroll to position [207, 0]
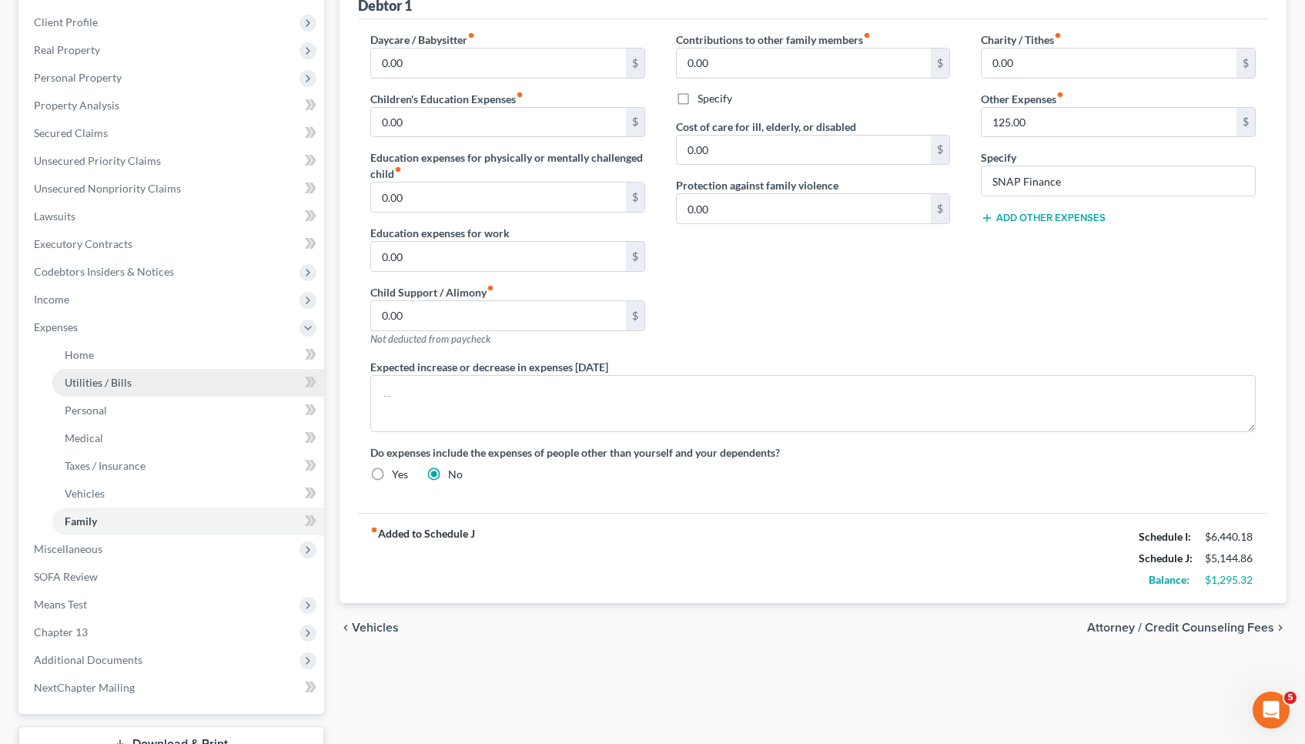
click at [135, 391] on link "Utilities / Bills" at bounding box center [188, 383] width 272 height 28
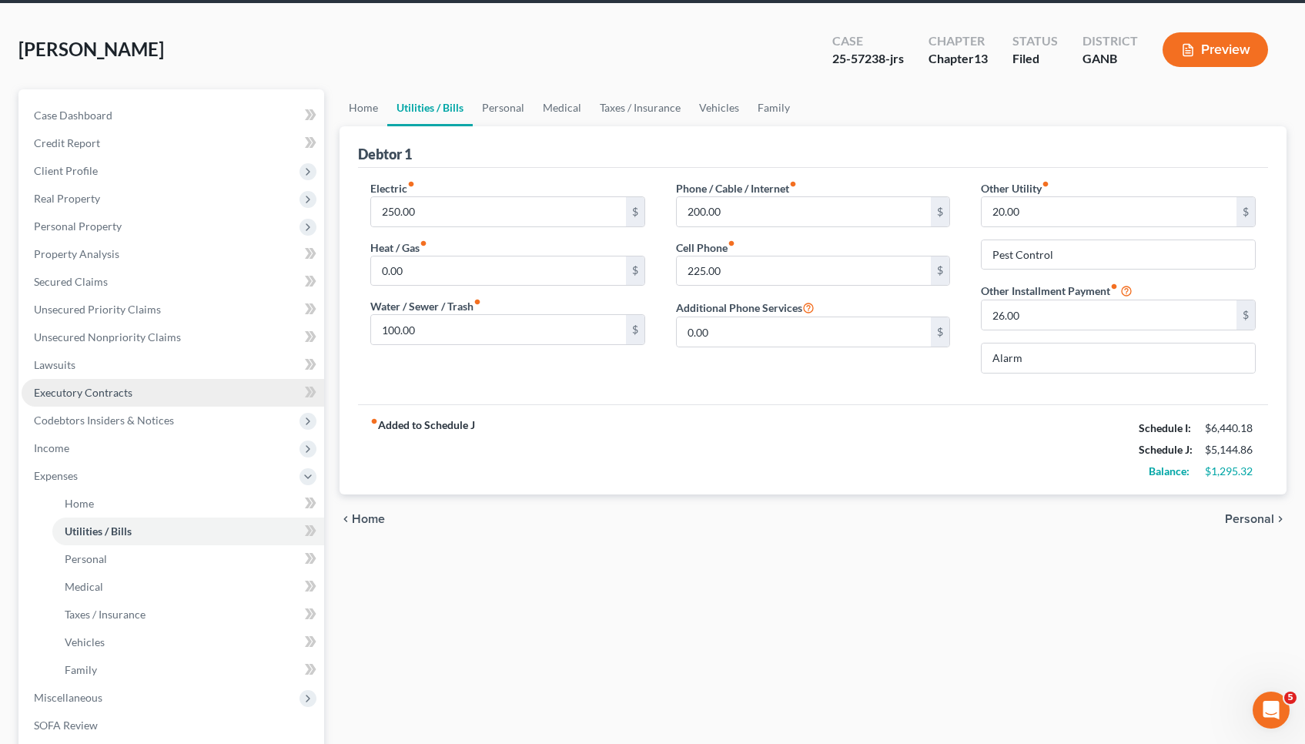
scroll to position [79, 0]
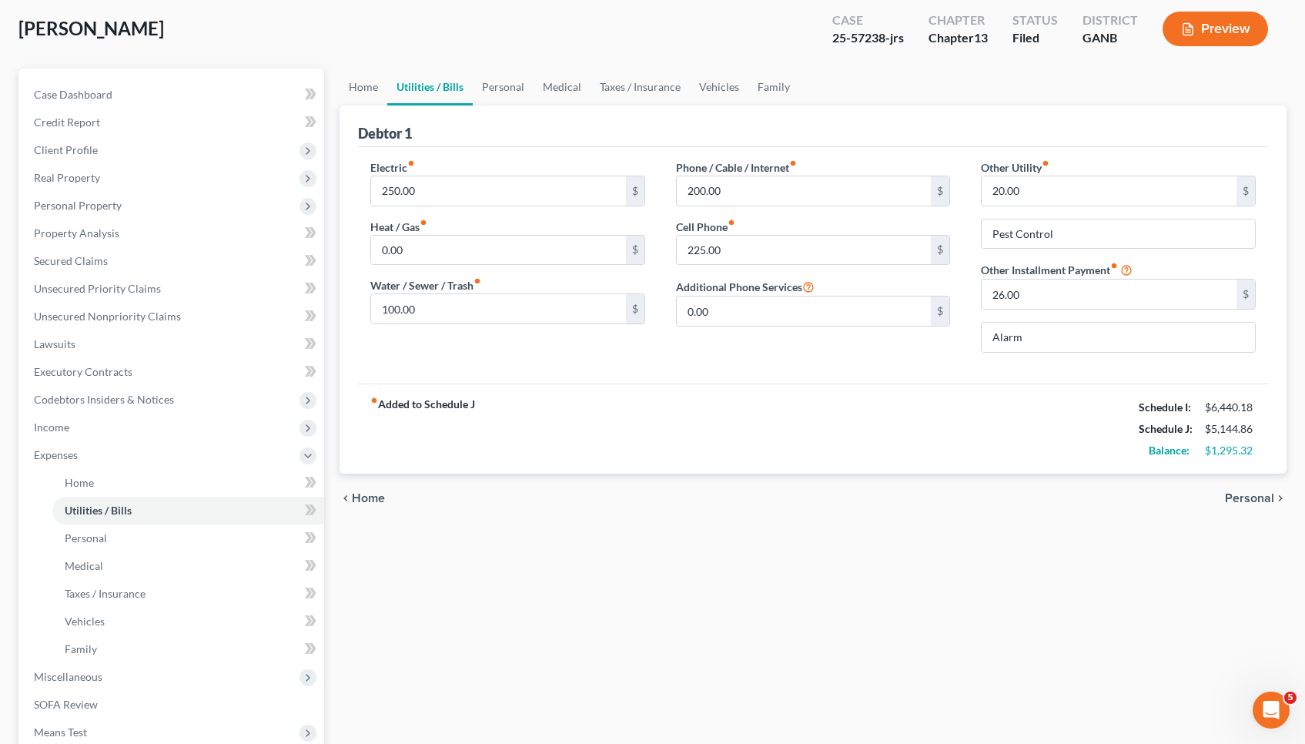
click at [1249, 500] on span "Personal" at bounding box center [1249, 498] width 49 height 12
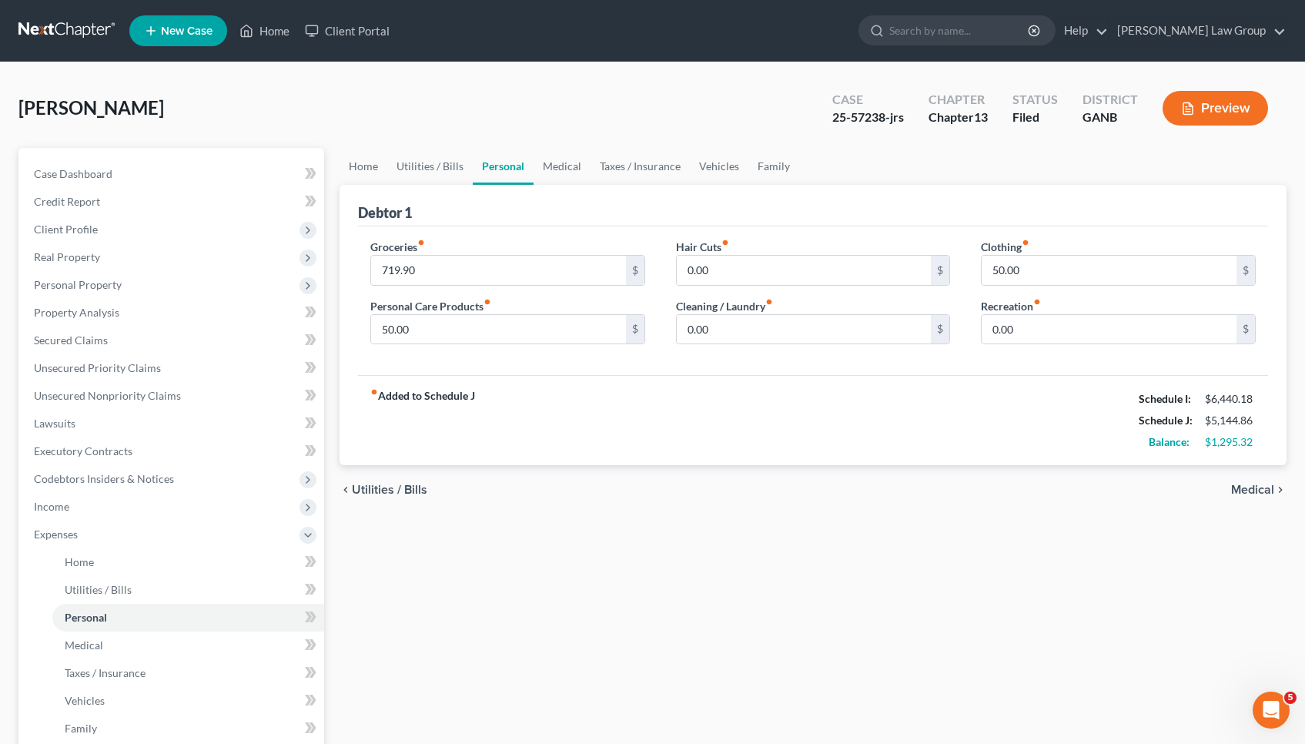
click at [1242, 485] on span "Medical" at bounding box center [1252, 489] width 43 height 12
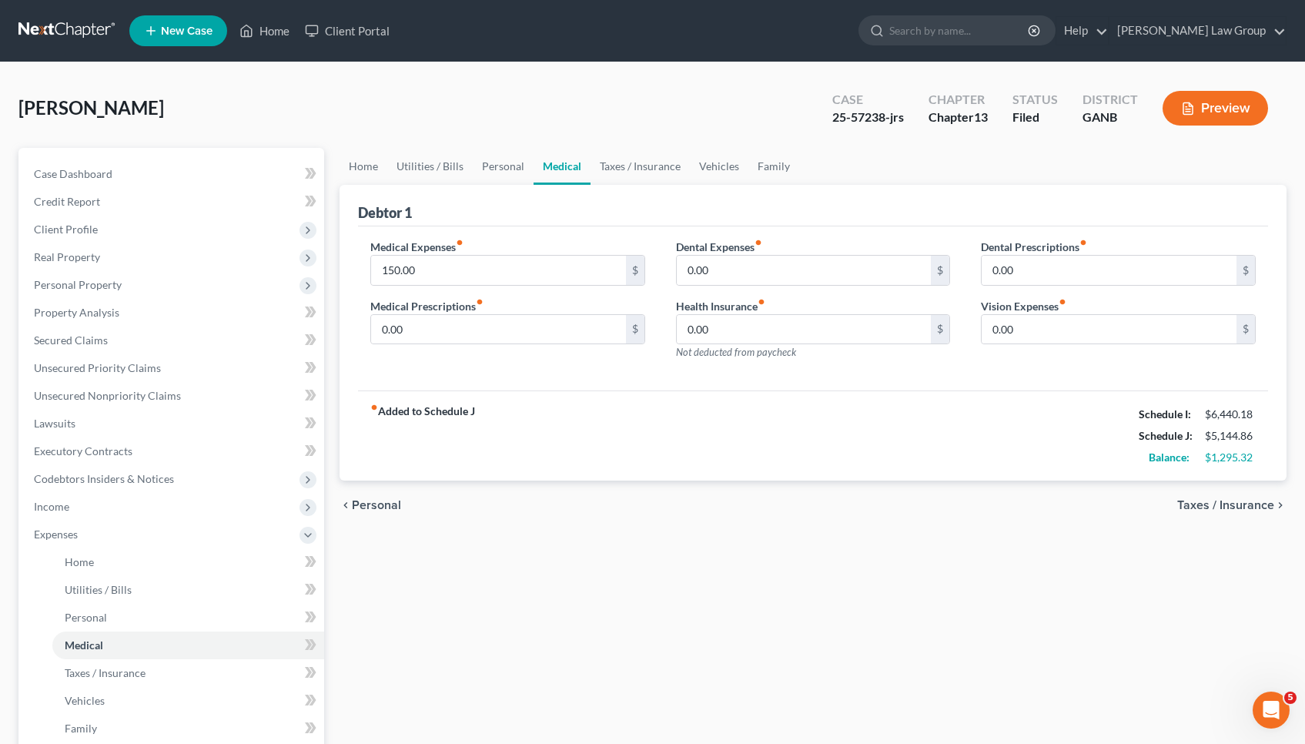
click at [1246, 507] on span "Taxes / Insurance" at bounding box center [1225, 505] width 97 height 12
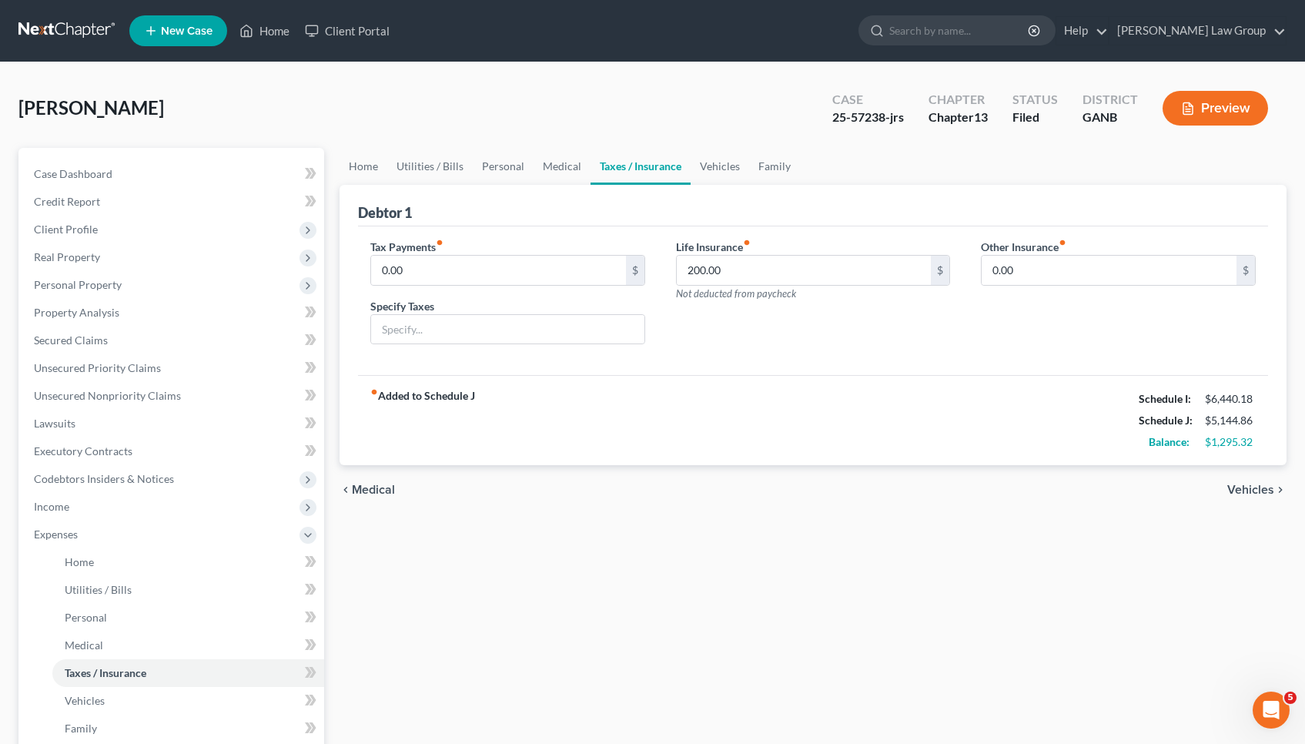
click at [1246, 491] on span "Vehicles" at bounding box center [1250, 489] width 47 height 12
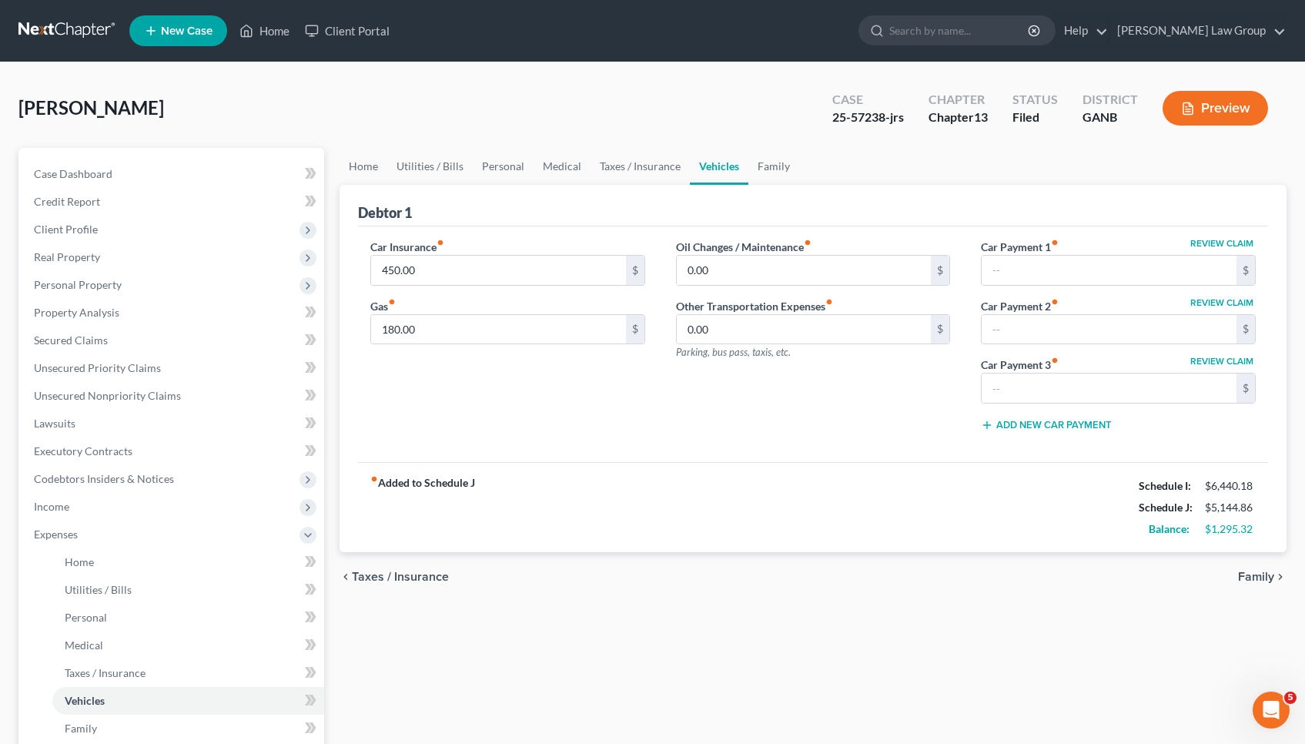
click at [1263, 572] on span "Family" at bounding box center [1256, 576] width 36 height 12
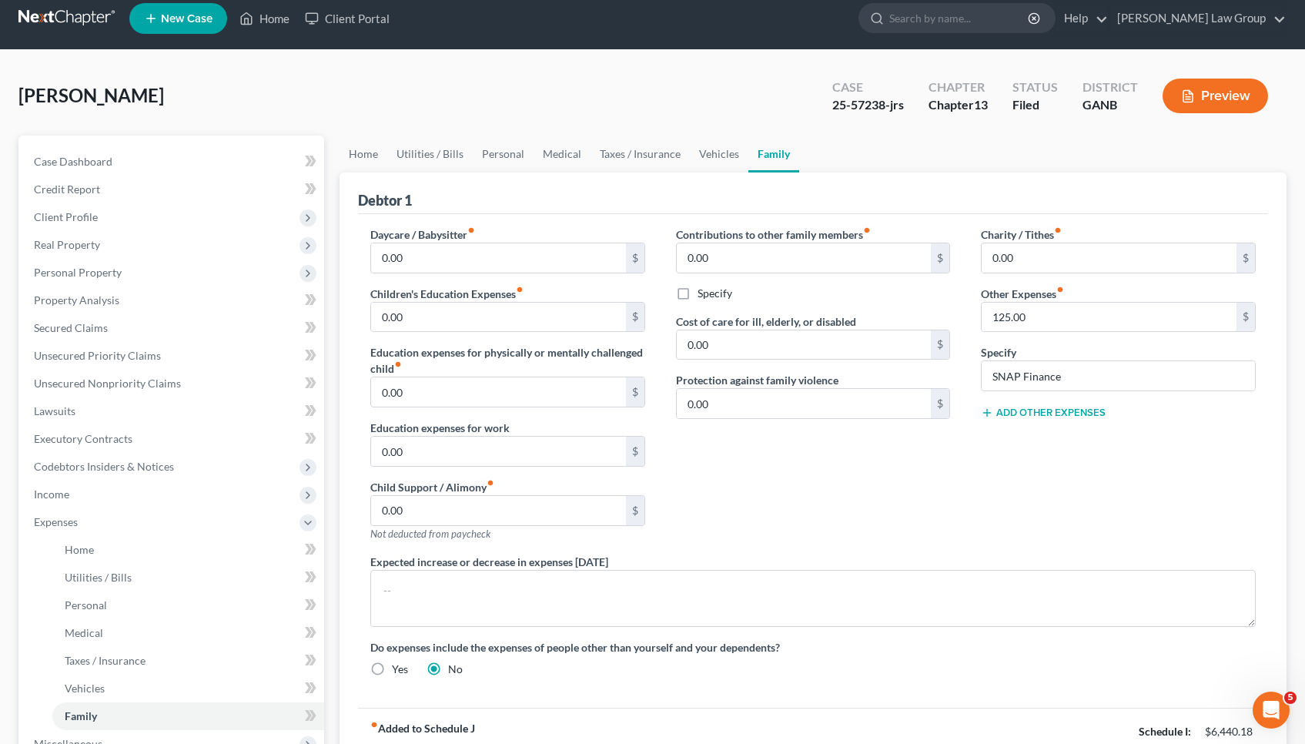
scroll to position [15, 0]
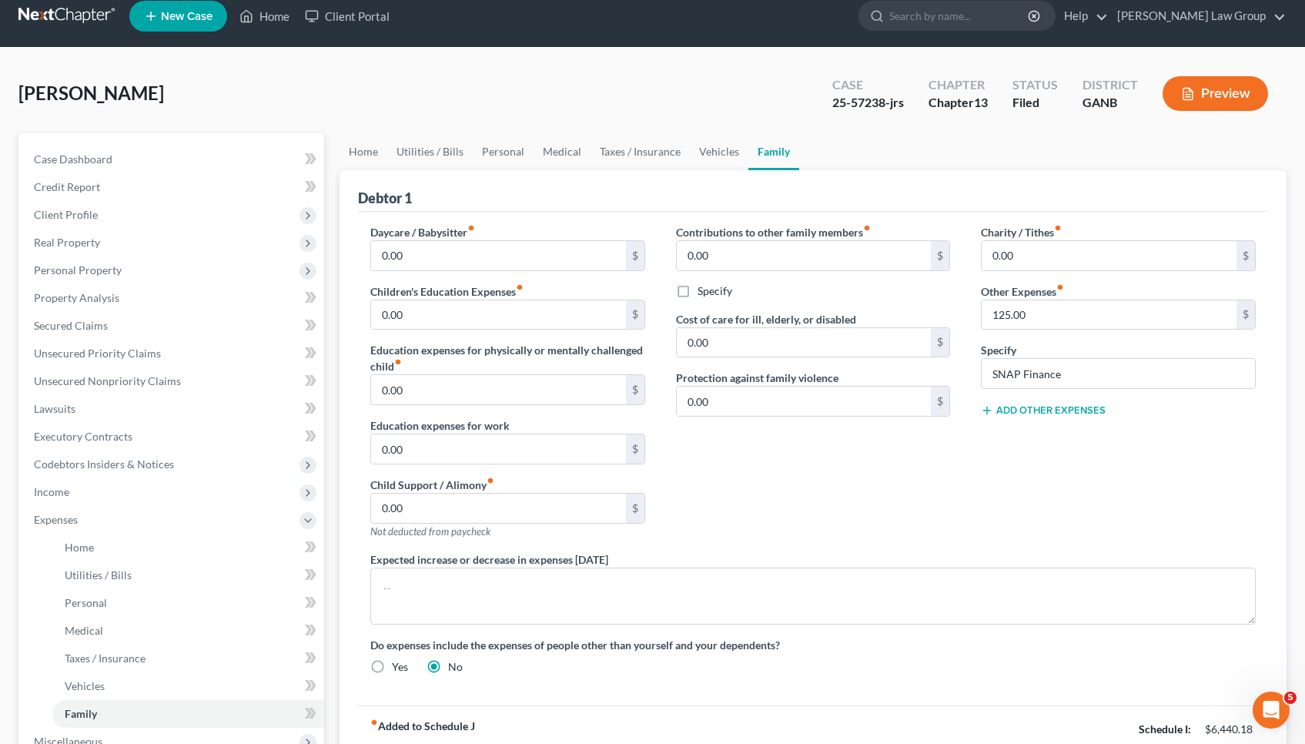
click at [1063, 419] on div "Charity / Tithes fiber_manual_record 0.00 $ Other Expenses fiber_manual_record …" at bounding box center [1118, 387] width 306 height 327
click at [1057, 413] on button "Add Other Expenses" at bounding box center [1043, 410] width 125 height 12
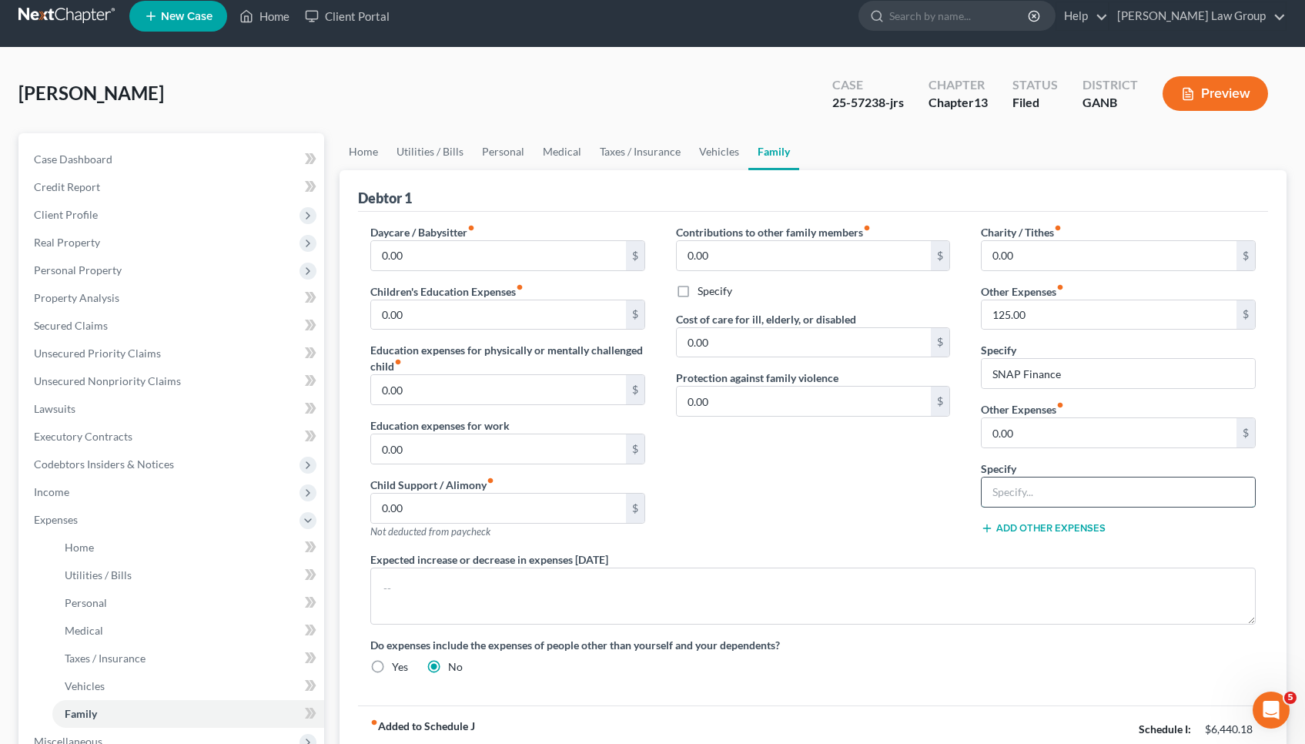
click at [1050, 496] on input "text" at bounding box center [1118, 491] width 273 height 29
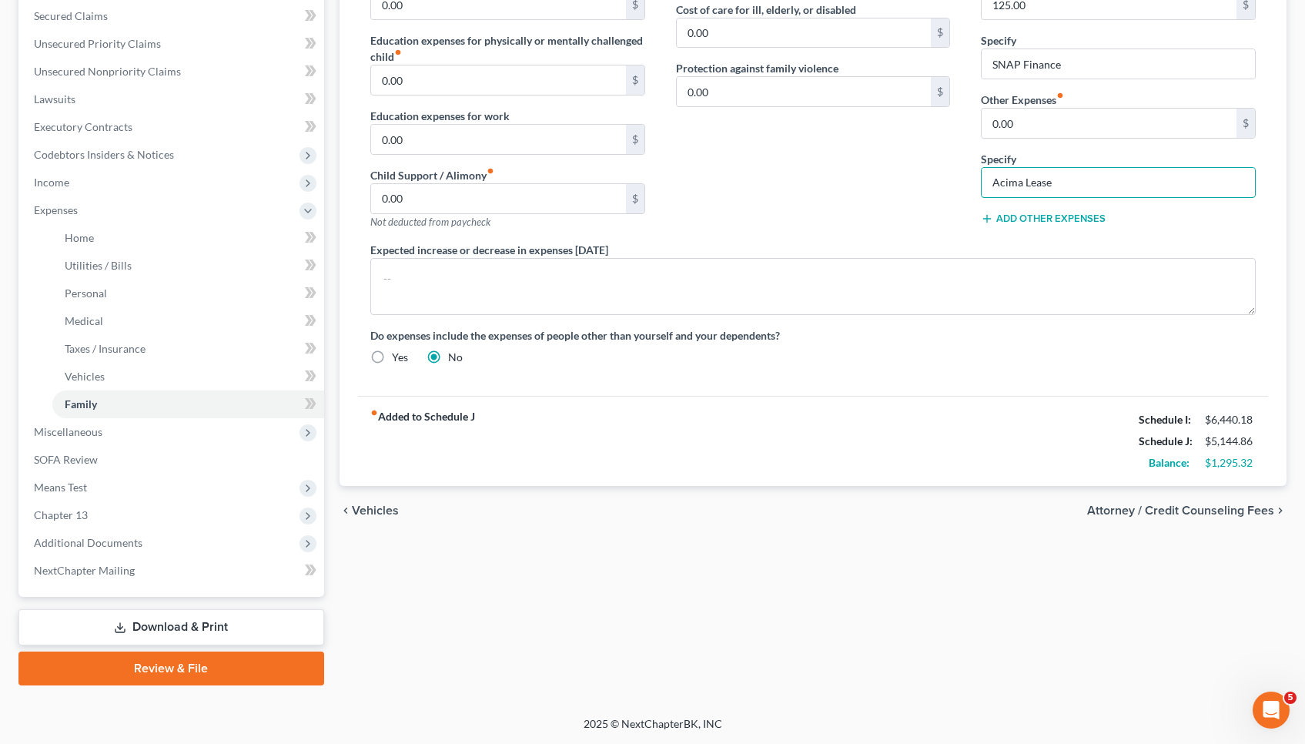
scroll to position [324, 0]
type input "Acima Lease"
click at [988, 147] on div "Charity / Tithes fiber_manual_record 0.00 $ Other Expenses fiber_manual_record …" at bounding box center [1118, 78] width 306 height 327
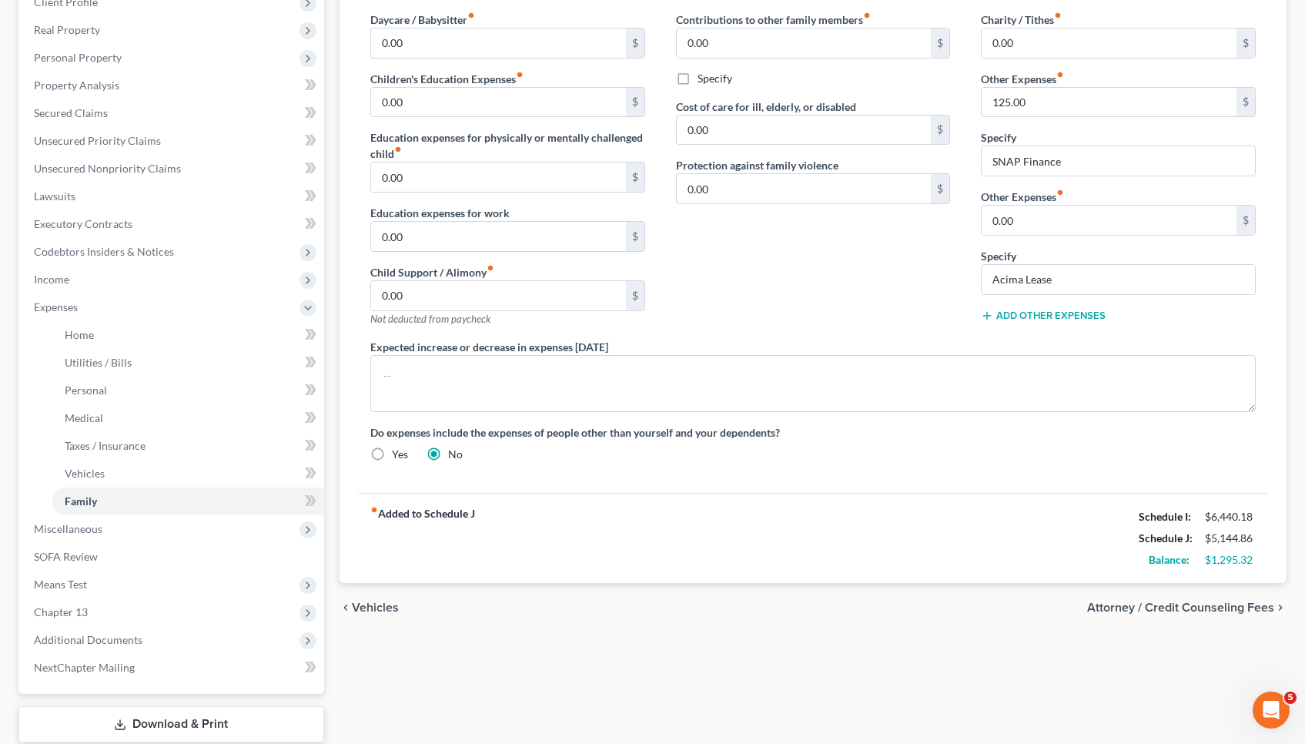
scroll to position [223, 0]
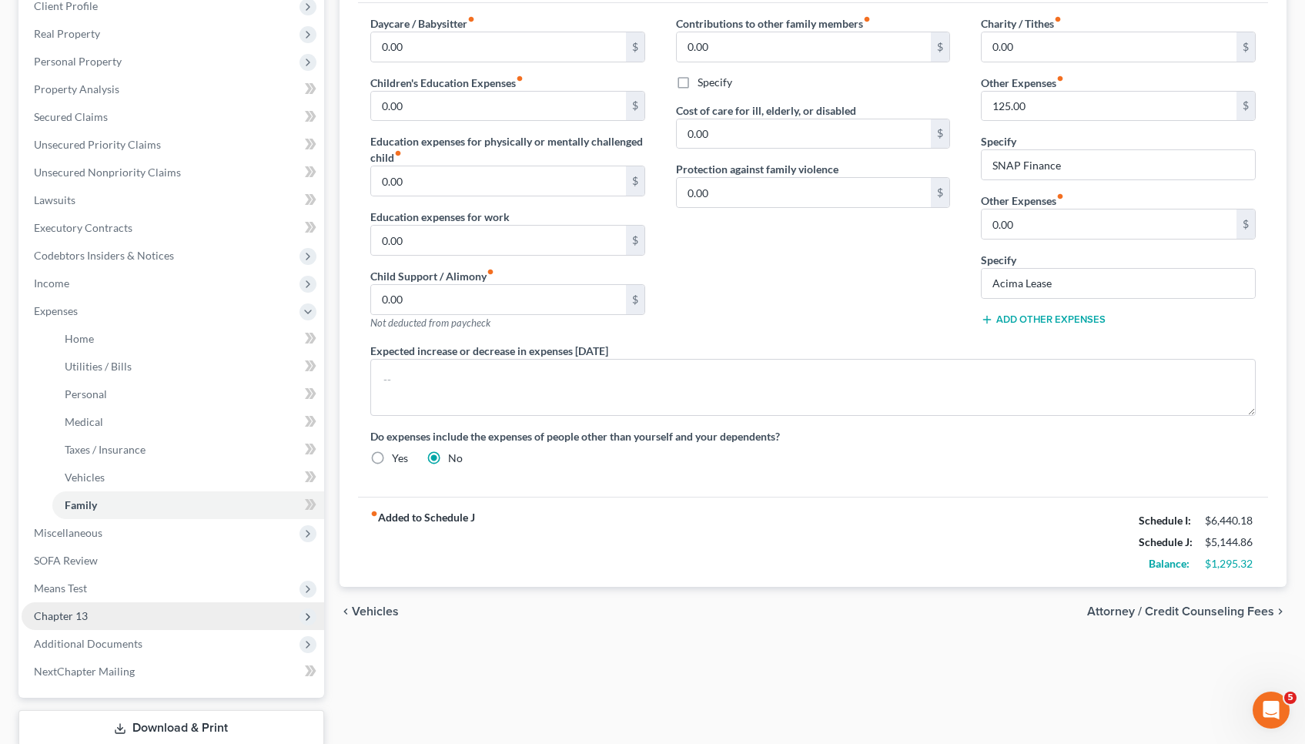
click at [119, 627] on span "Chapter 13" at bounding box center [173, 616] width 303 height 28
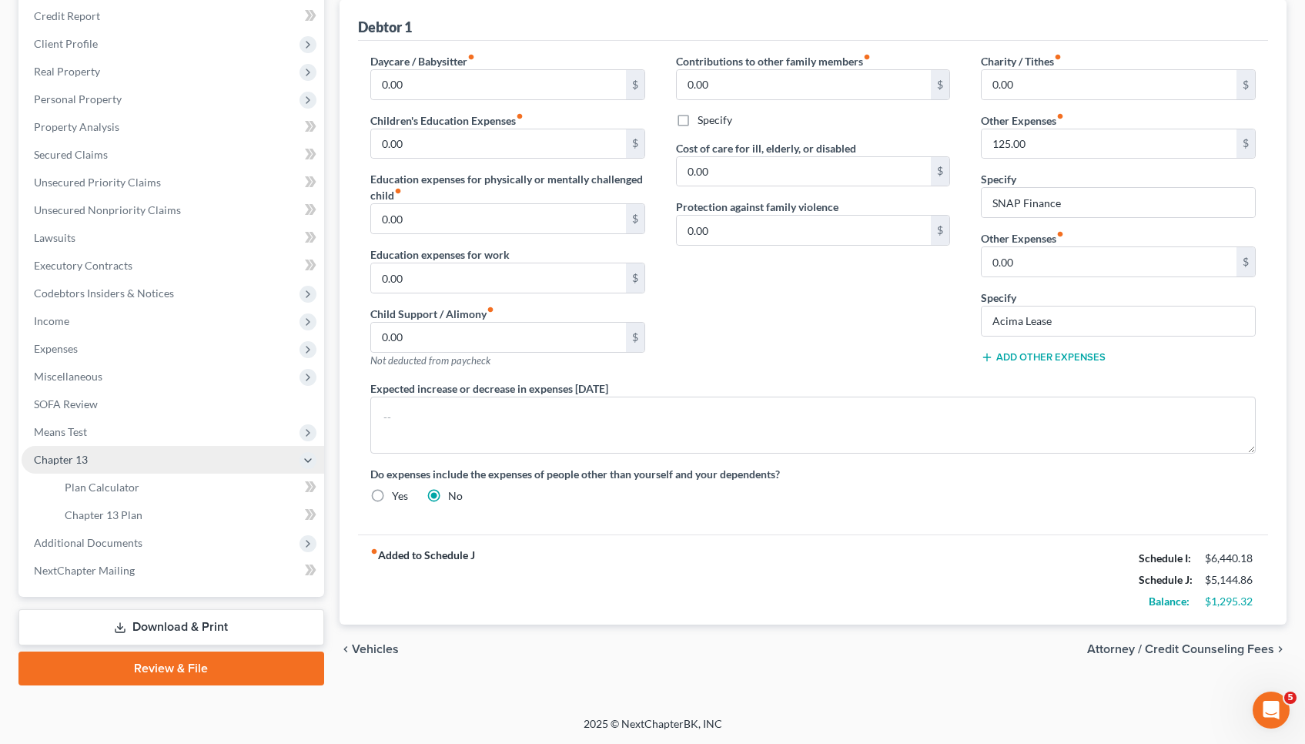
scroll to position [186, 0]
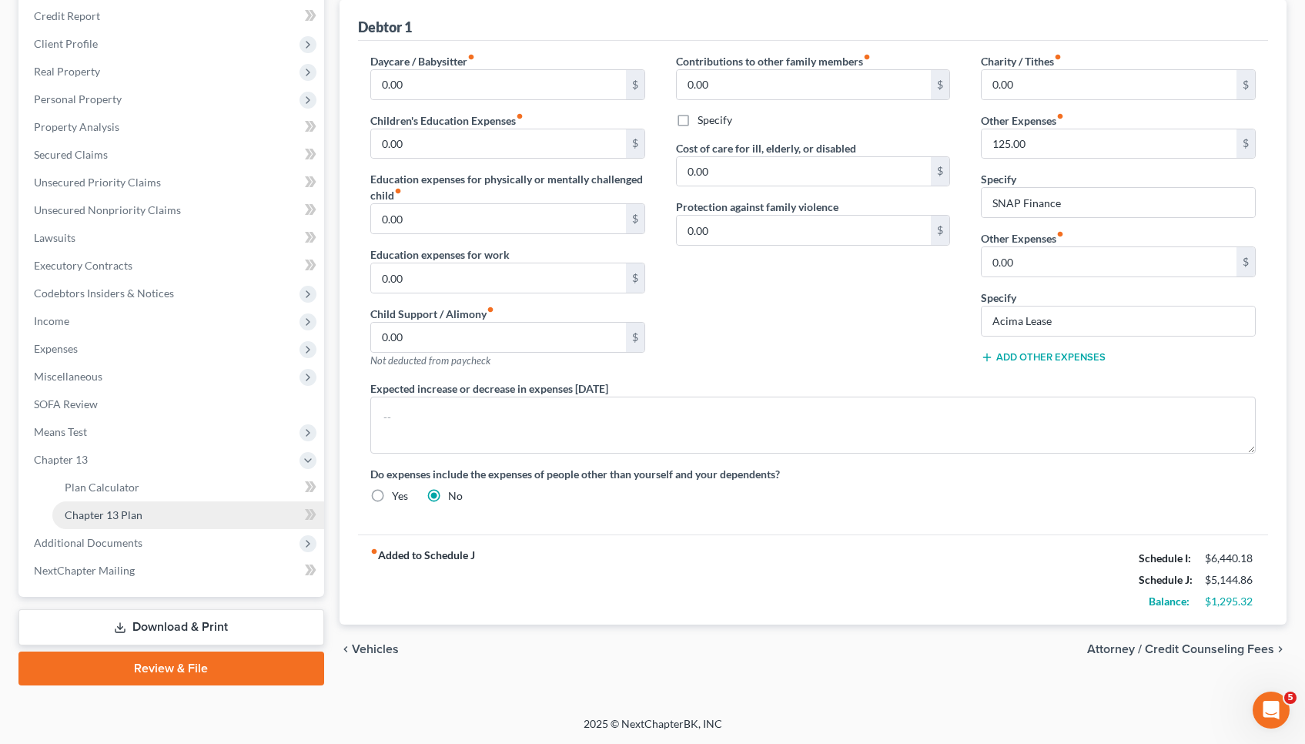
click at [128, 507] on link "Chapter 13 Plan" at bounding box center [188, 515] width 272 height 28
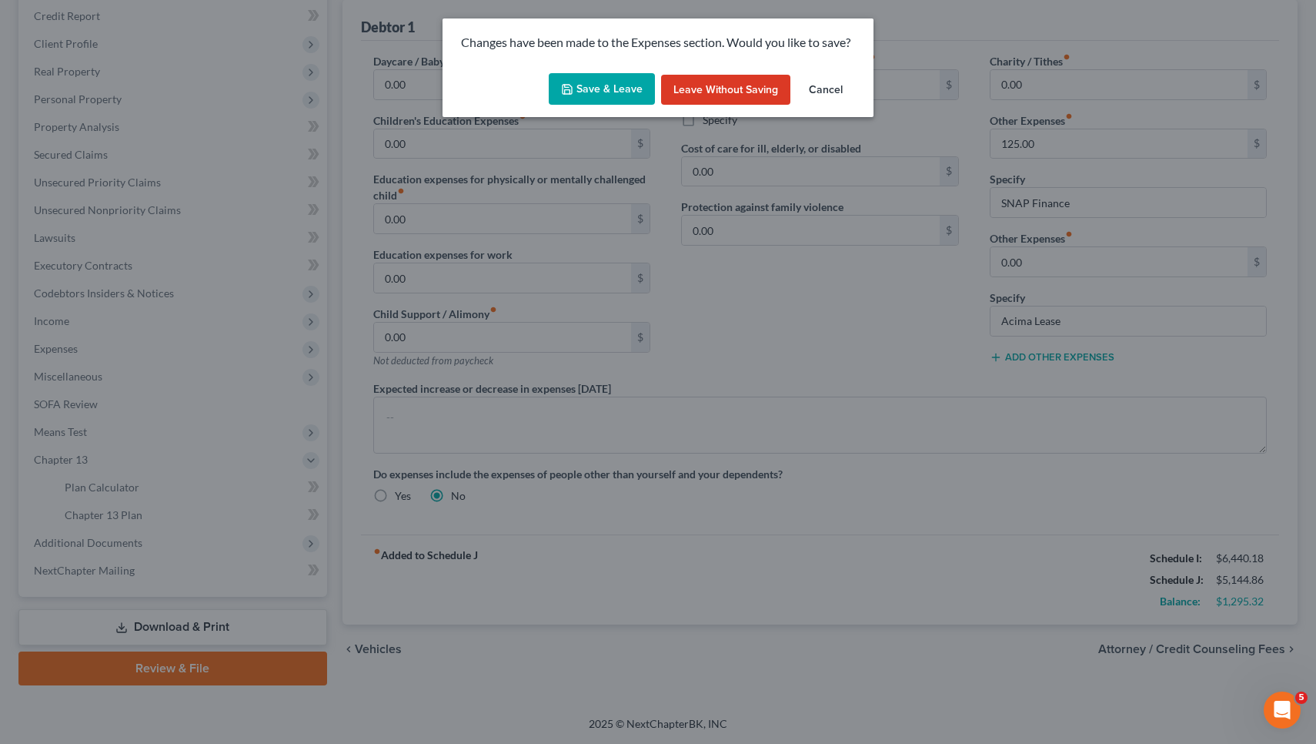
click at [597, 83] on button "Save & Leave" at bounding box center [602, 89] width 106 height 32
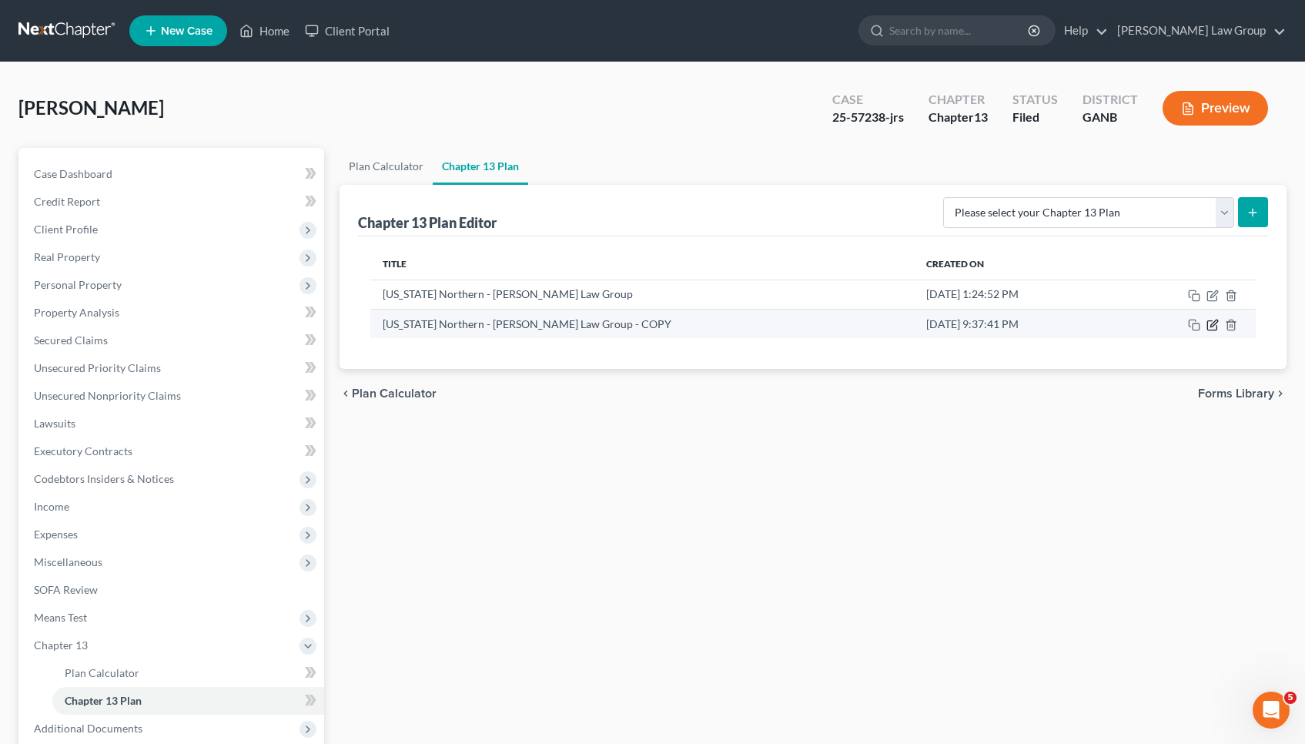
click at [1212, 329] on icon "button" at bounding box center [1212, 325] width 12 height 12
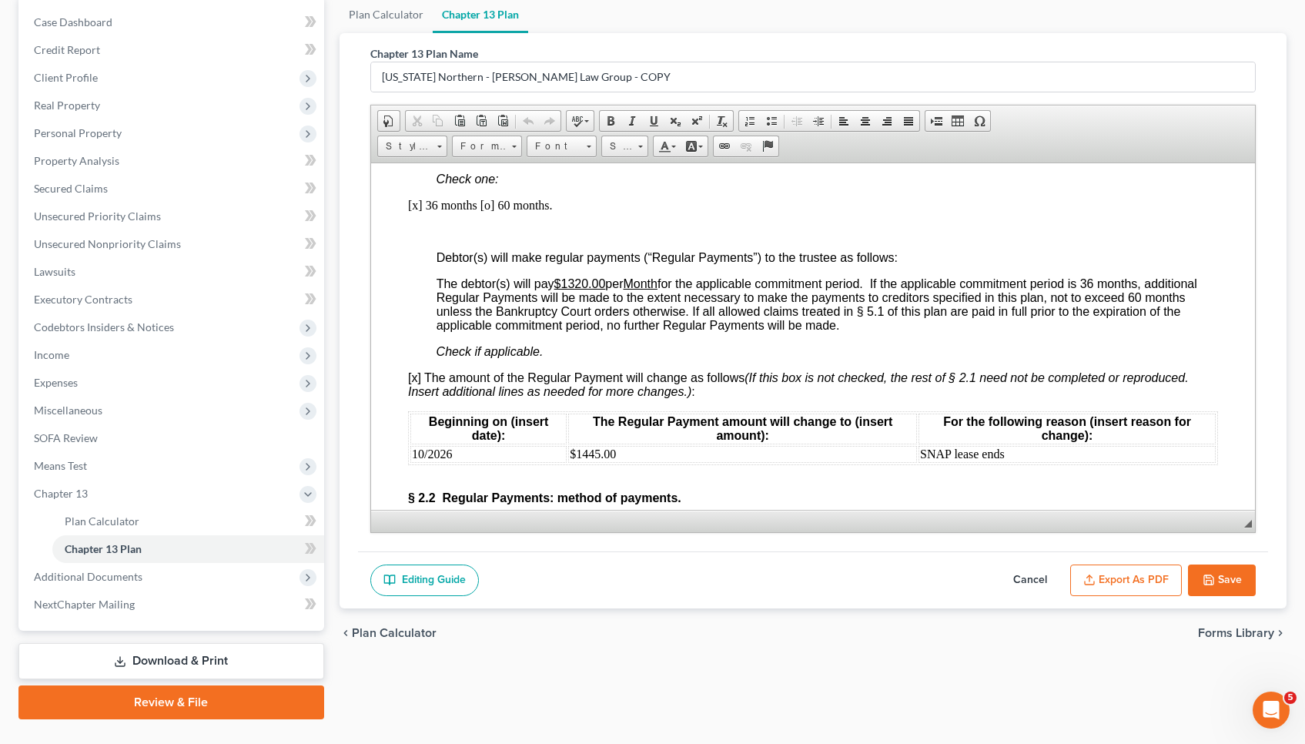
scroll to position [1322, 0]
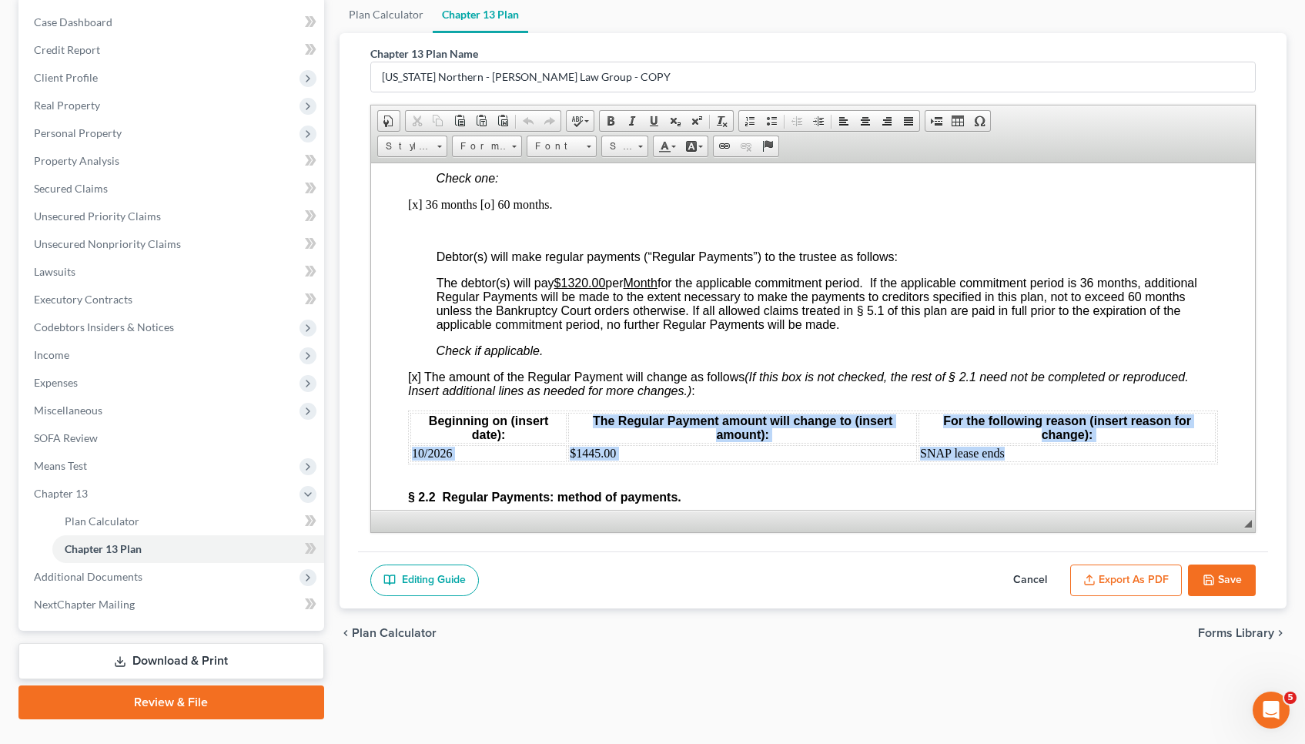
drag, startPoint x: 1019, startPoint y: 451, endPoint x: 409, endPoint y: 453, distance: 610.5
click at [409, 453] on table "Beginning on (insert date): The Regular Payment amount will change to (insert a…" at bounding box center [812, 437] width 810 height 54
copy table "The Regular Payment amount will change to (insert amount): For the following re…"
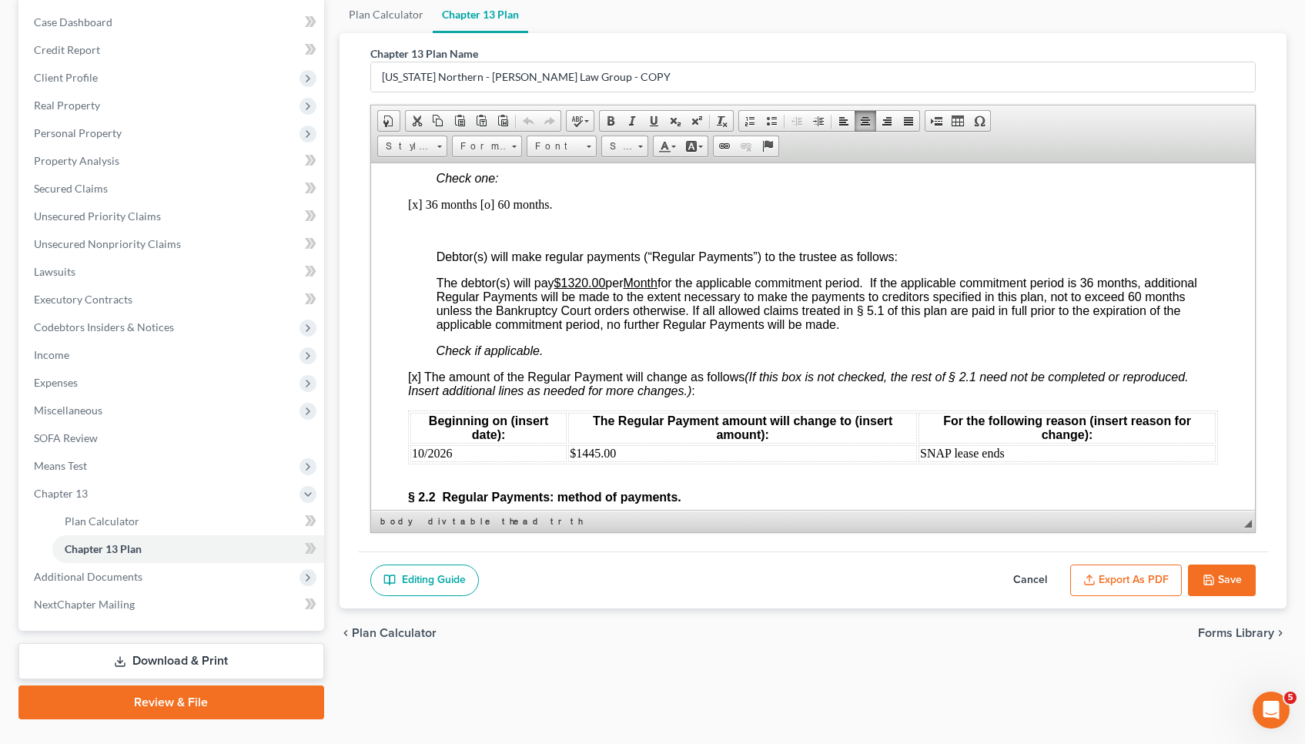
click at [1026, 449] on td "SNAP lease ends" at bounding box center [1066, 452] width 297 height 17
paste body
